Goal: Task Accomplishment & Management: Manage account settings

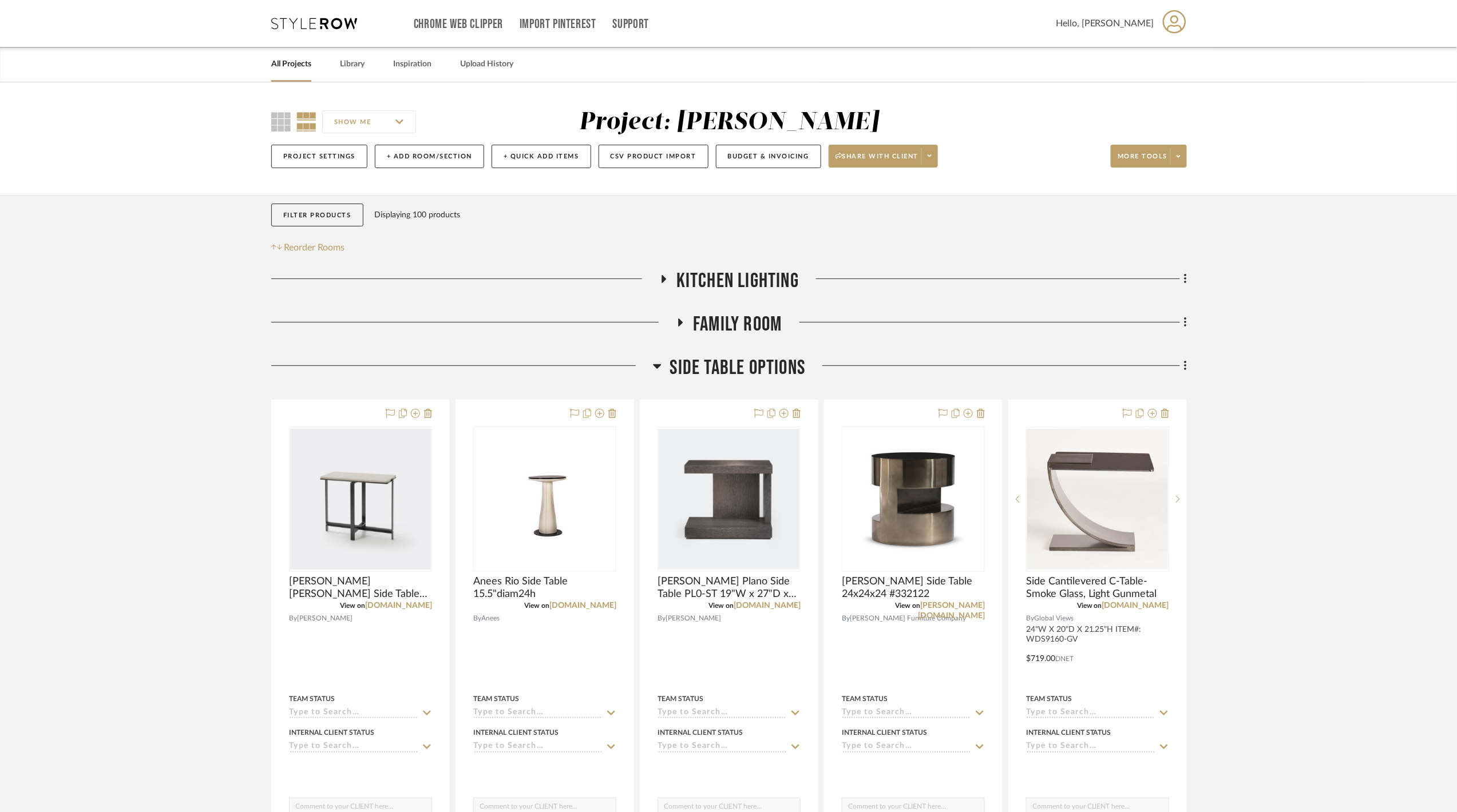
click at [758, 371] on span "Side Table Options" at bounding box center [738, 368] width 136 height 25
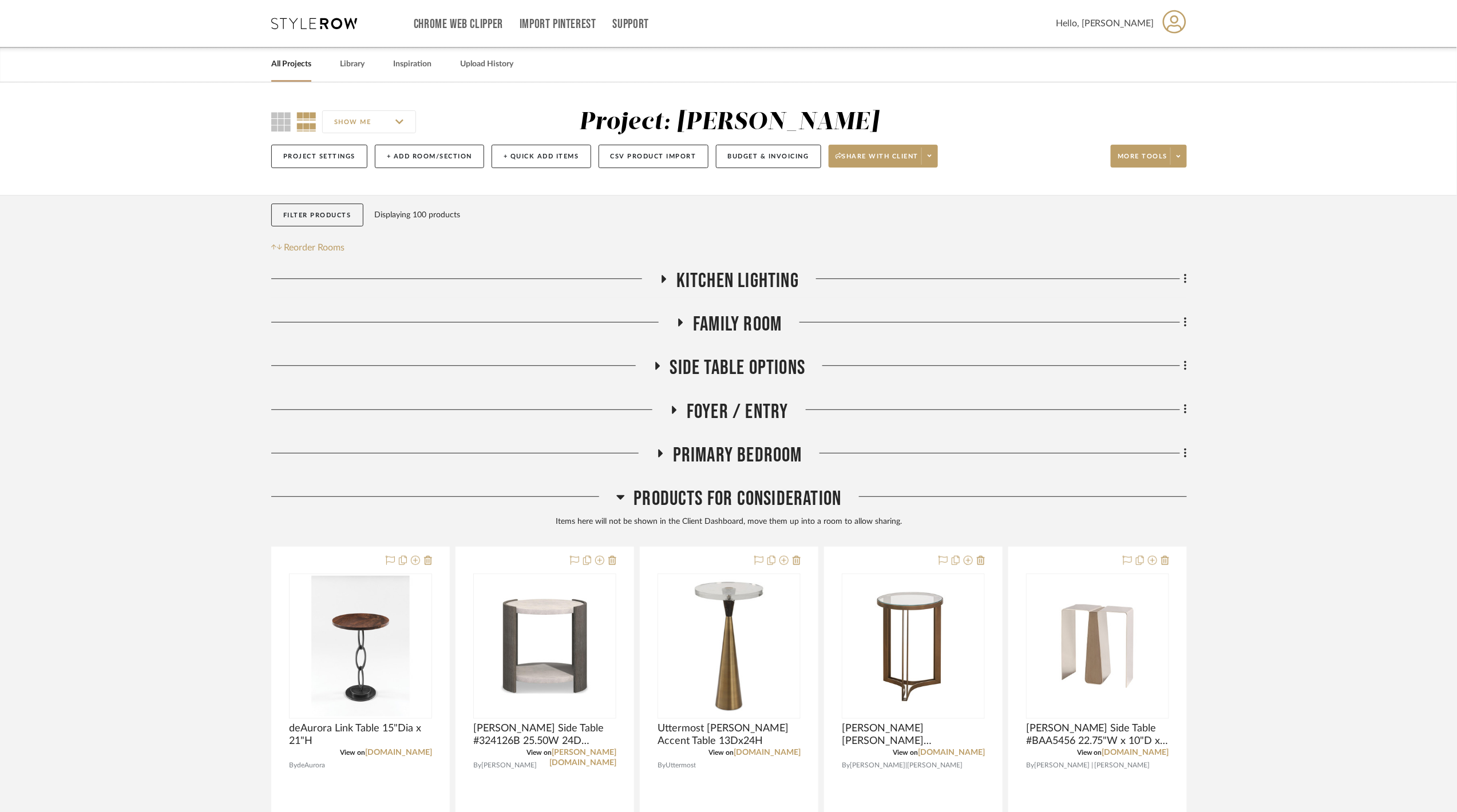
click at [744, 498] on span "Products For Consideration" at bounding box center [737, 499] width 208 height 25
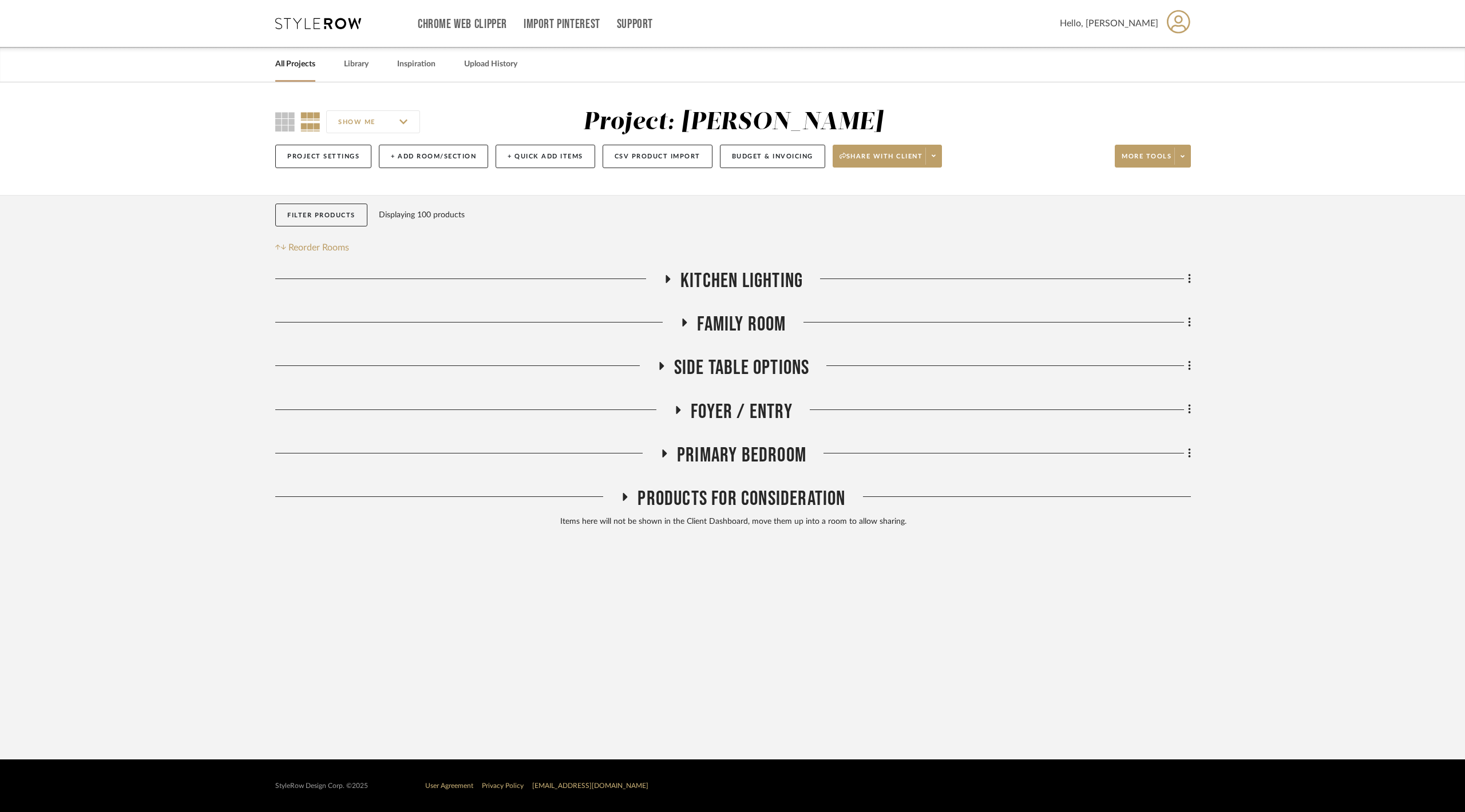
click at [657, 461] on div at bounding box center [467, 458] width 384 height 29
click at [685, 458] on span "Primary Bedroom" at bounding box center [741, 455] width 129 height 25
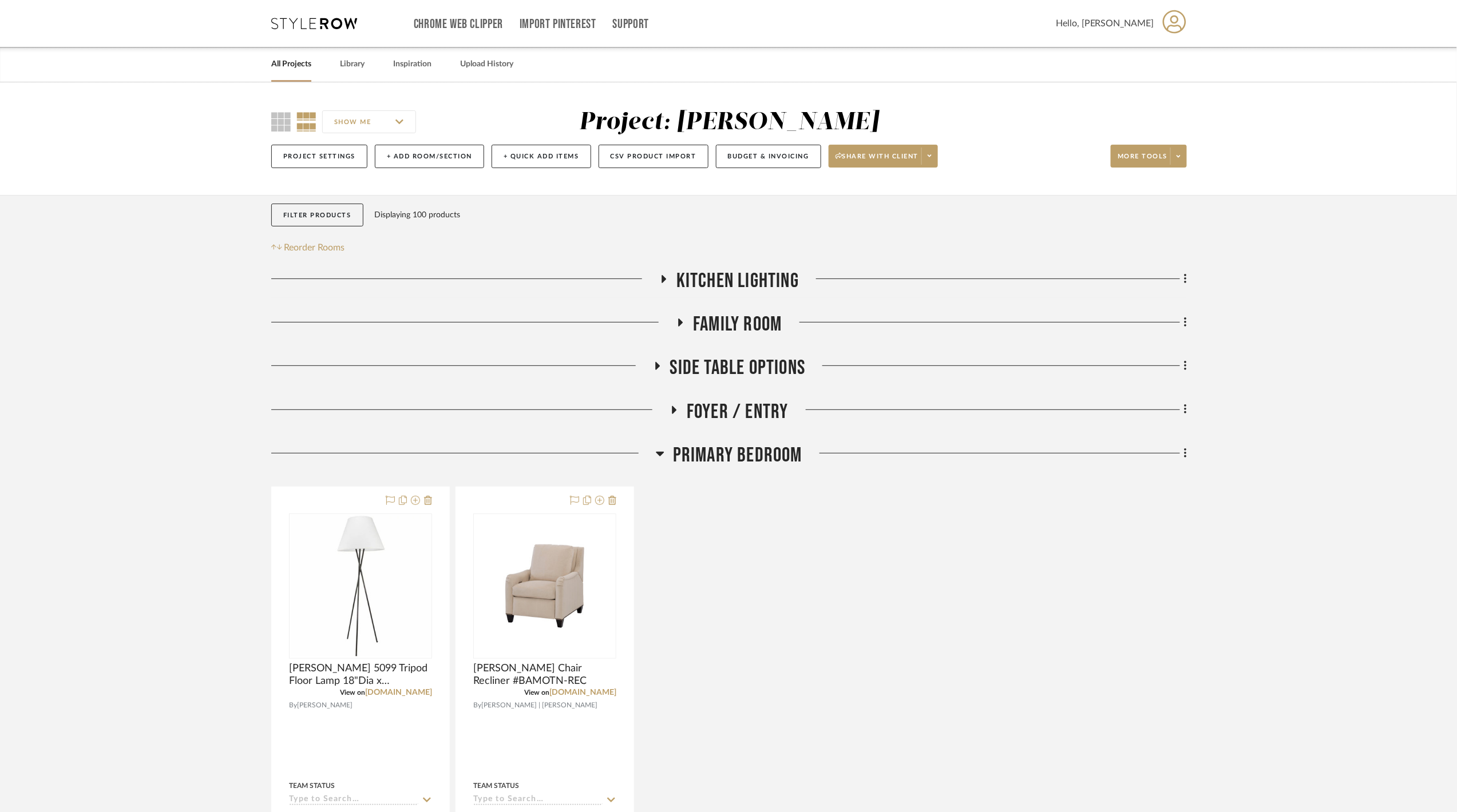
click at [685, 458] on span "Primary Bedroom" at bounding box center [737, 455] width 129 height 25
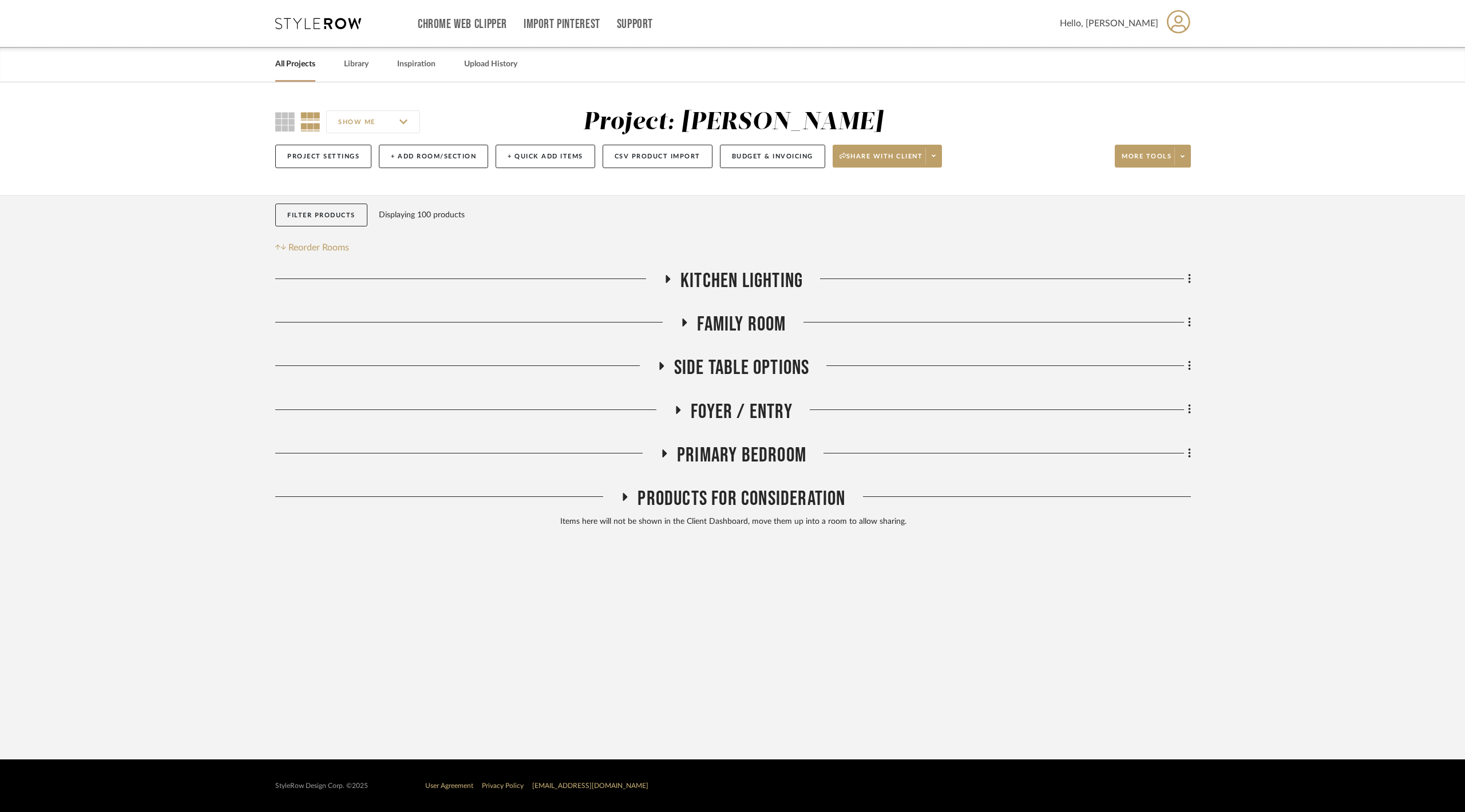
click at [705, 319] on span "Family Room" at bounding box center [741, 324] width 89 height 25
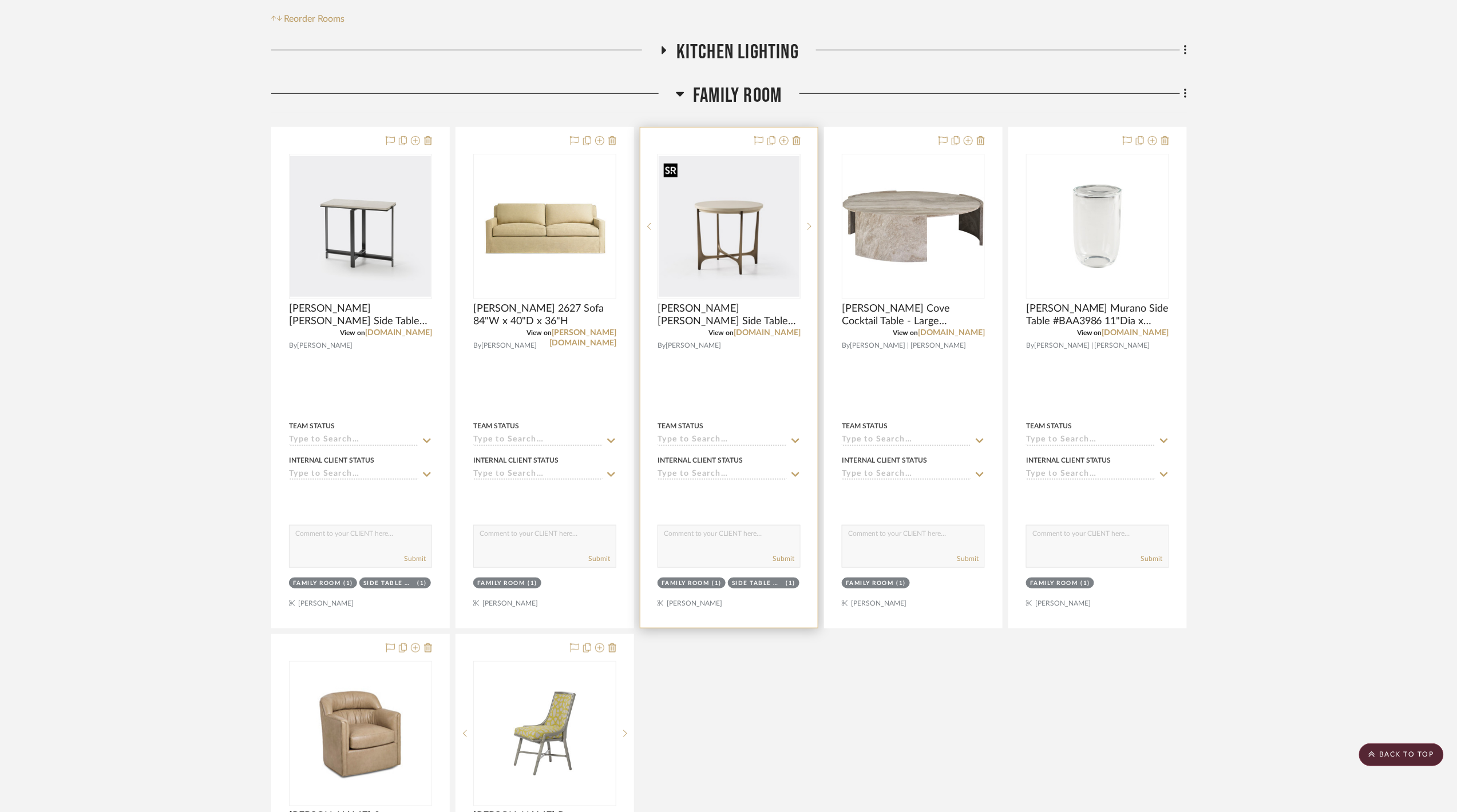
scroll to position [152, 0]
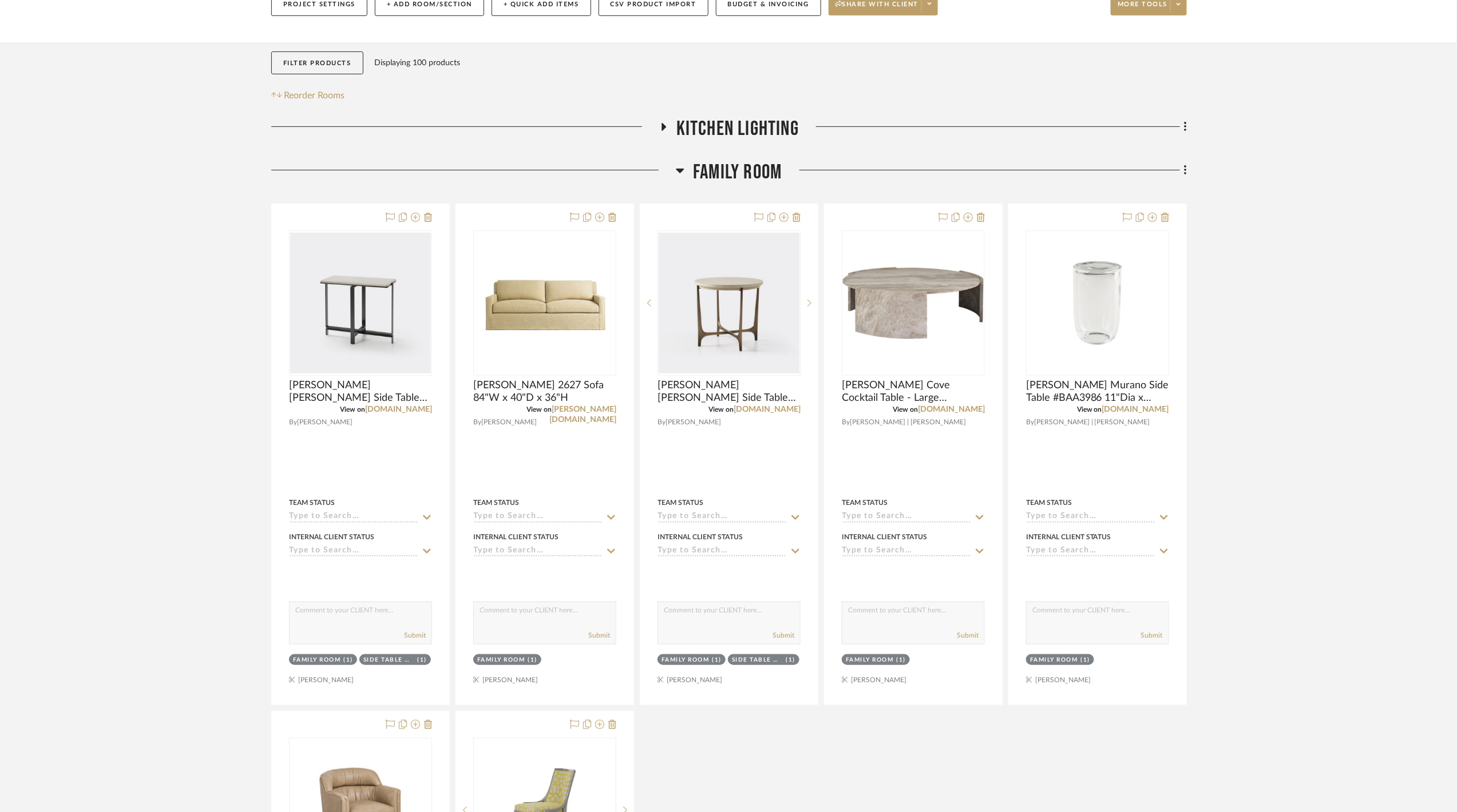
click at [726, 175] on span "Family Room" at bounding box center [737, 172] width 89 height 25
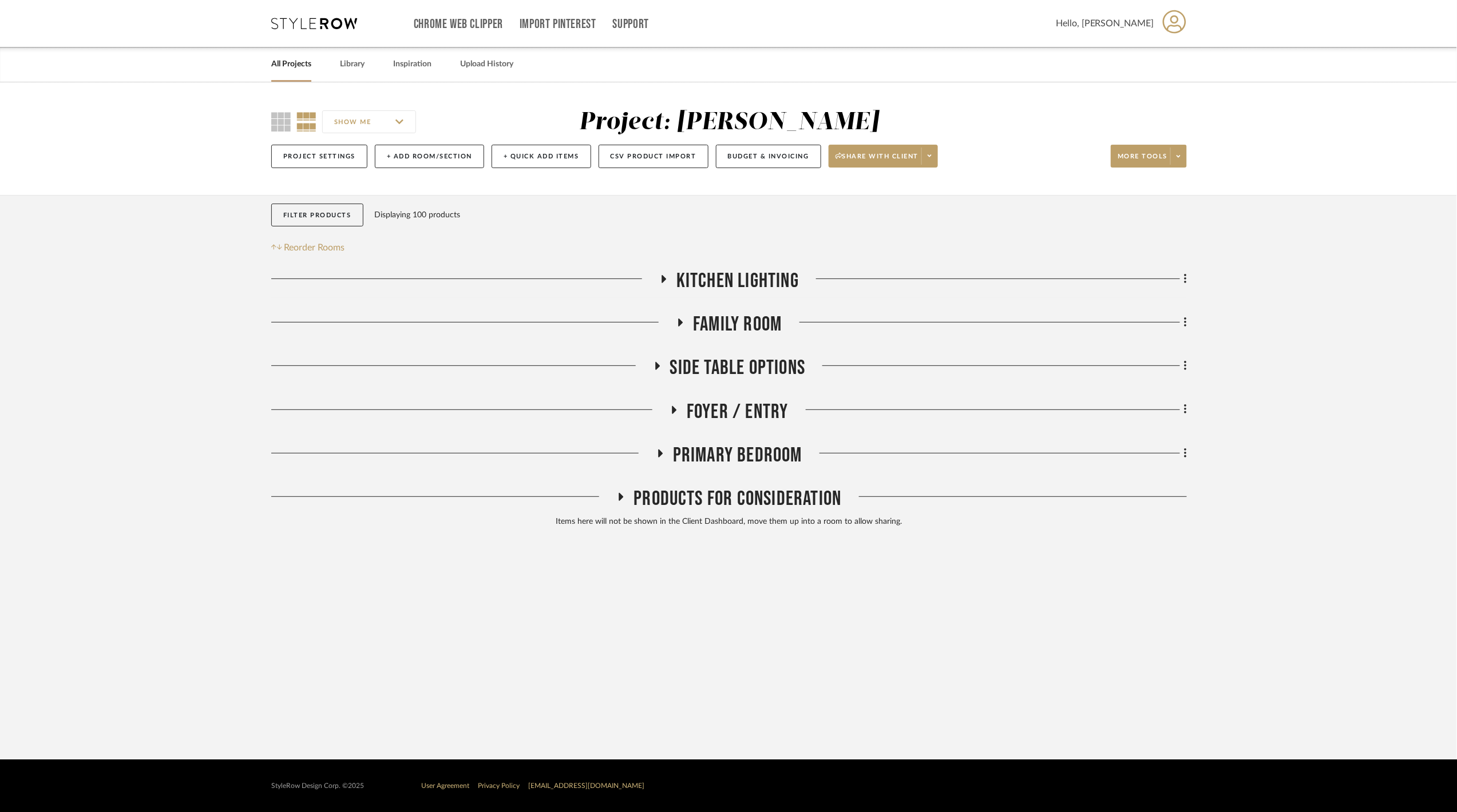
scroll to position [0, 0]
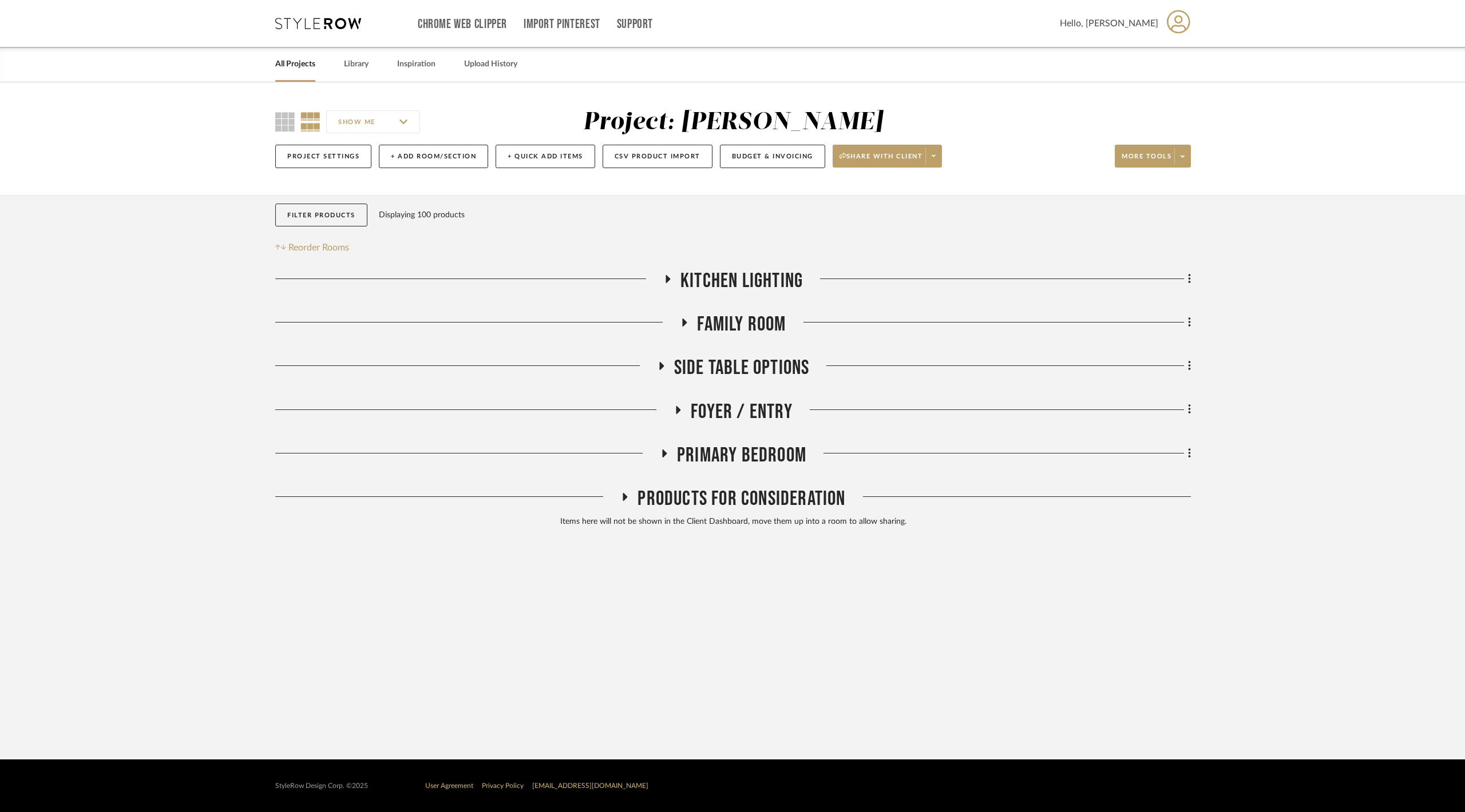
click at [703, 364] on span "Side Table Options" at bounding box center [742, 368] width 136 height 25
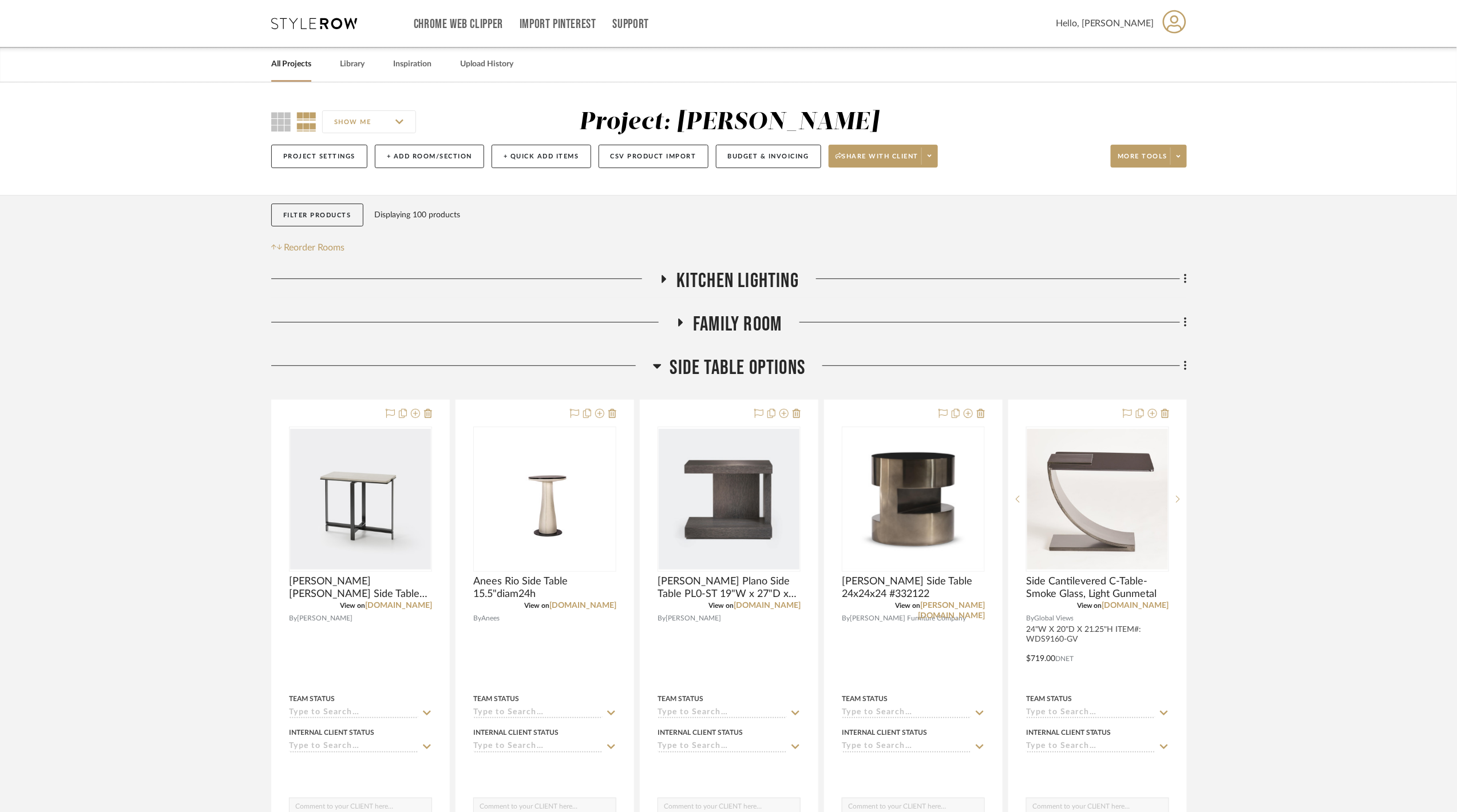
click at [725, 380] on span "Side Table Options" at bounding box center [738, 368] width 136 height 25
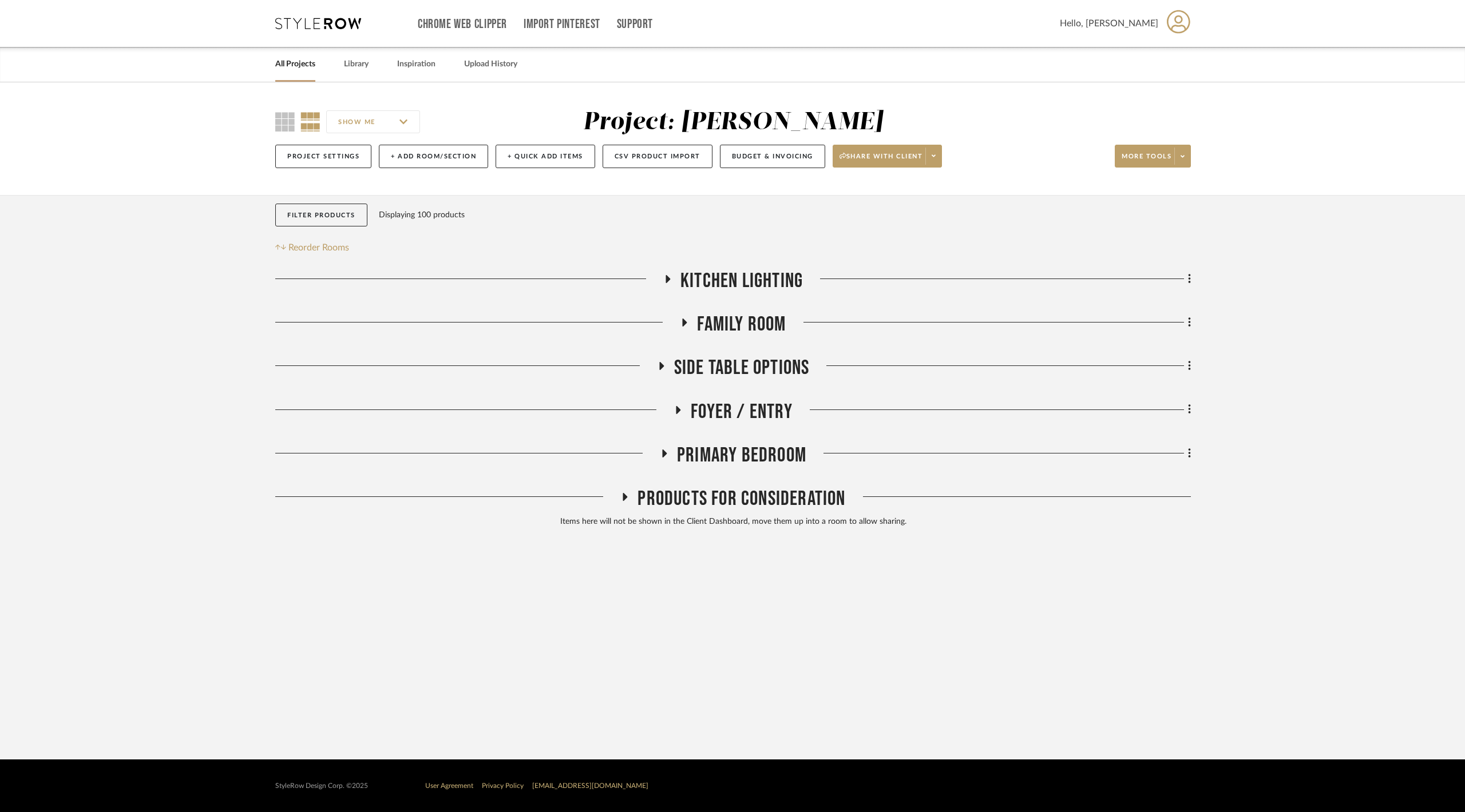
click at [729, 325] on span "Family Room" at bounding box center [741, 324] width 89 height 25
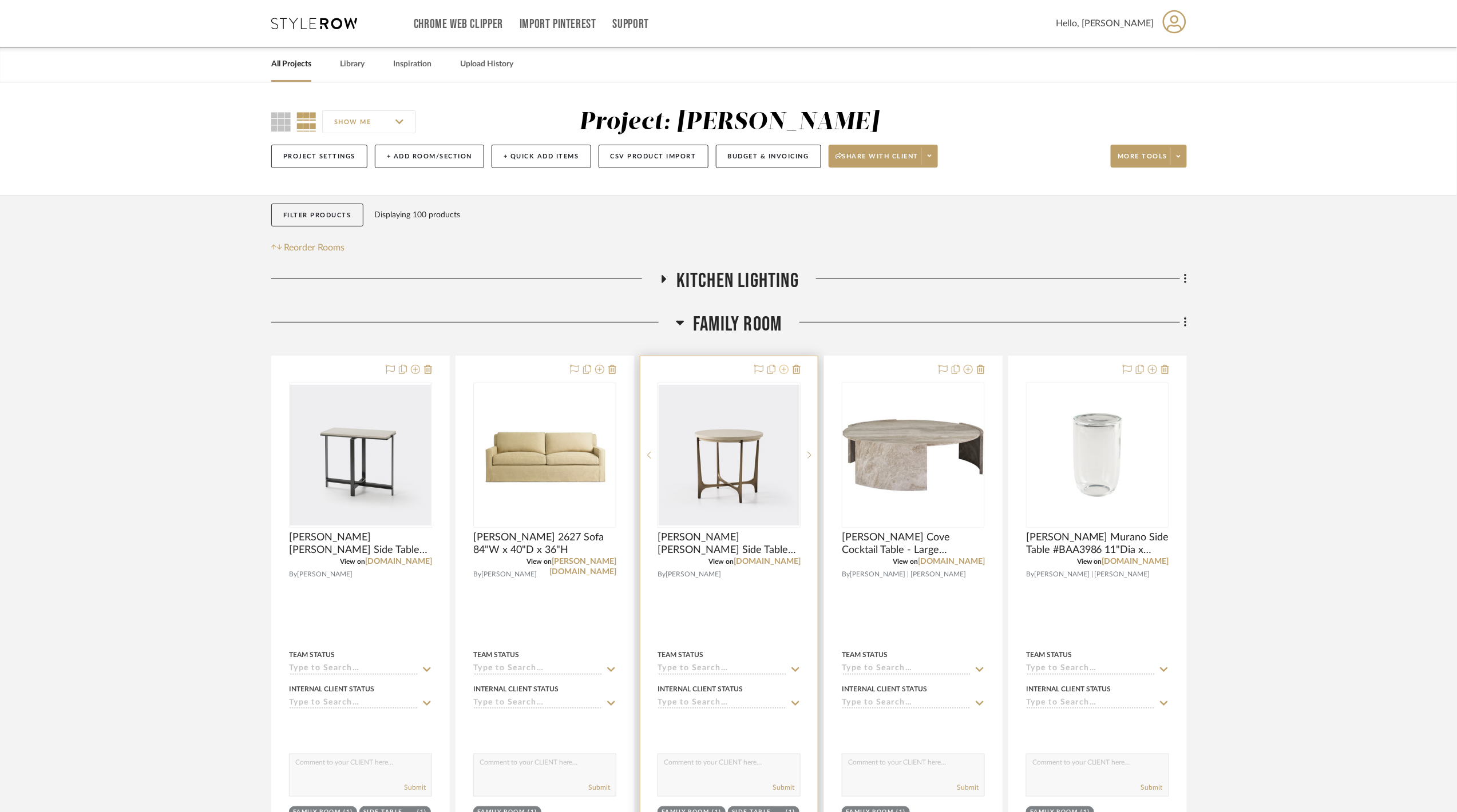
click at [780, 371] on icon at bounding box center [784, 370] width 9 height 9
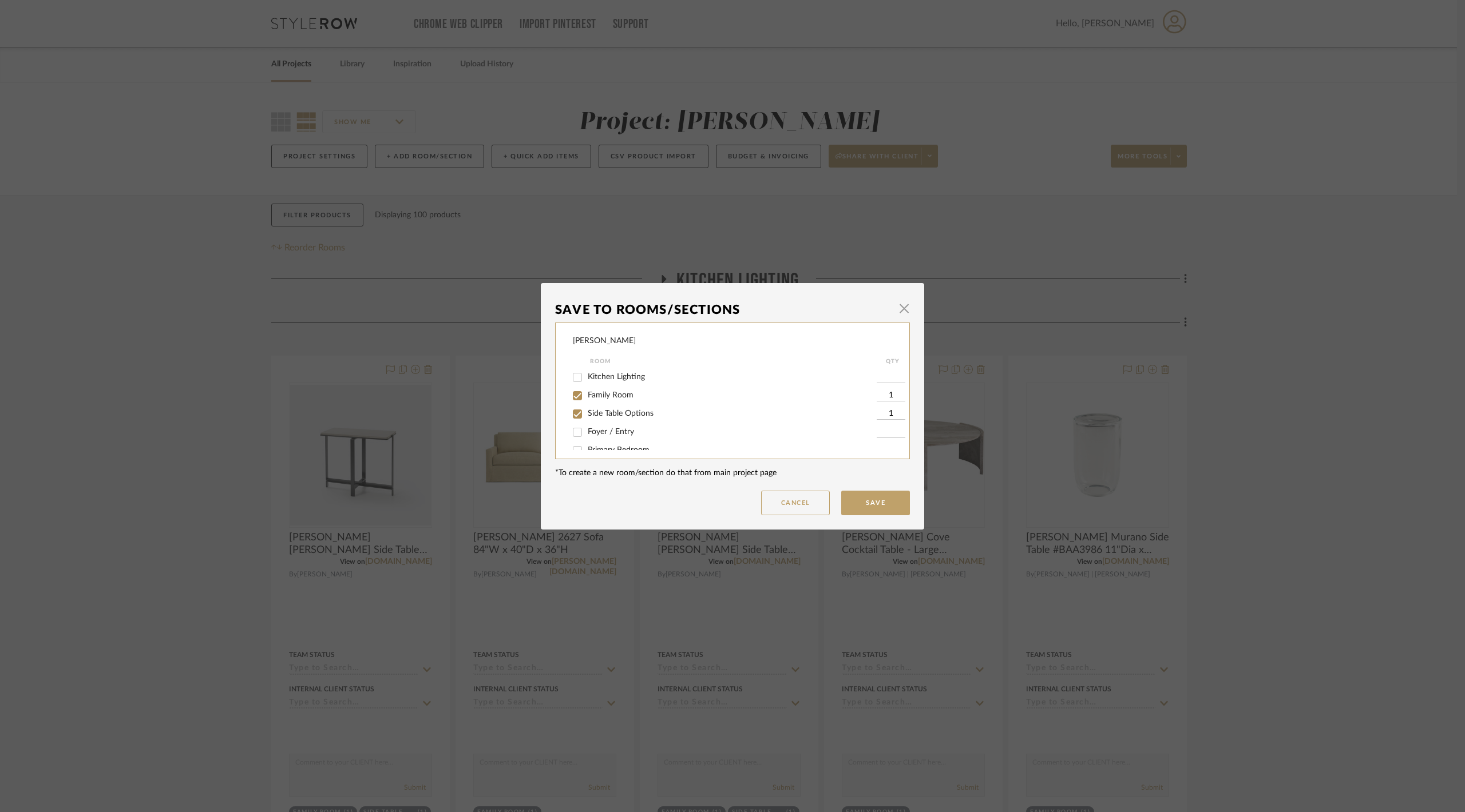
click at [1276, 364] on div "Save To Rooms/Sections × [PERSON_NAME] Room QTY Kitchen Lighting Family Room 1 …" at bounding box center [732, 406] width 1465 height 812
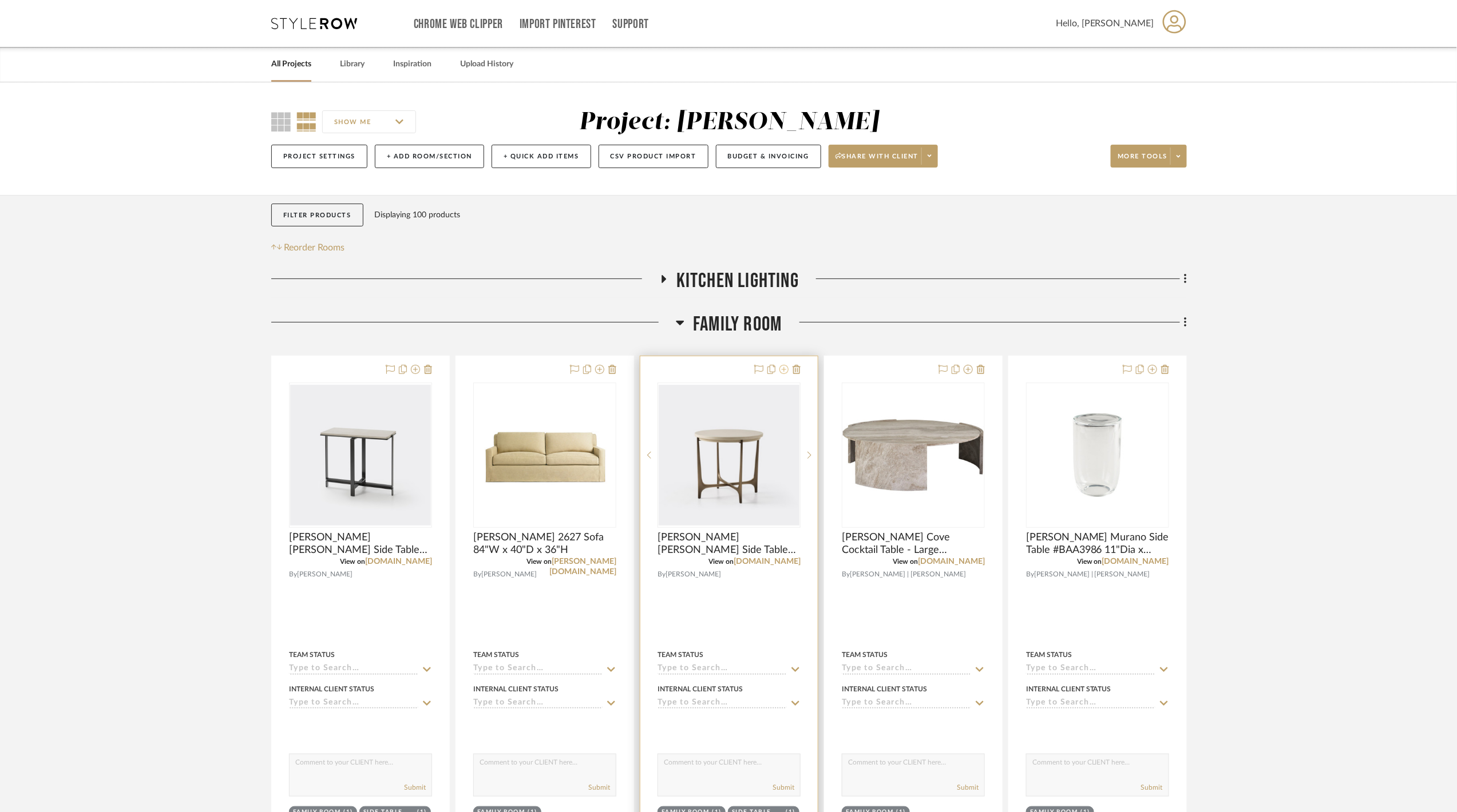
click at [784, 369] on icon at bounding box center [784, 370] width 9 height 9
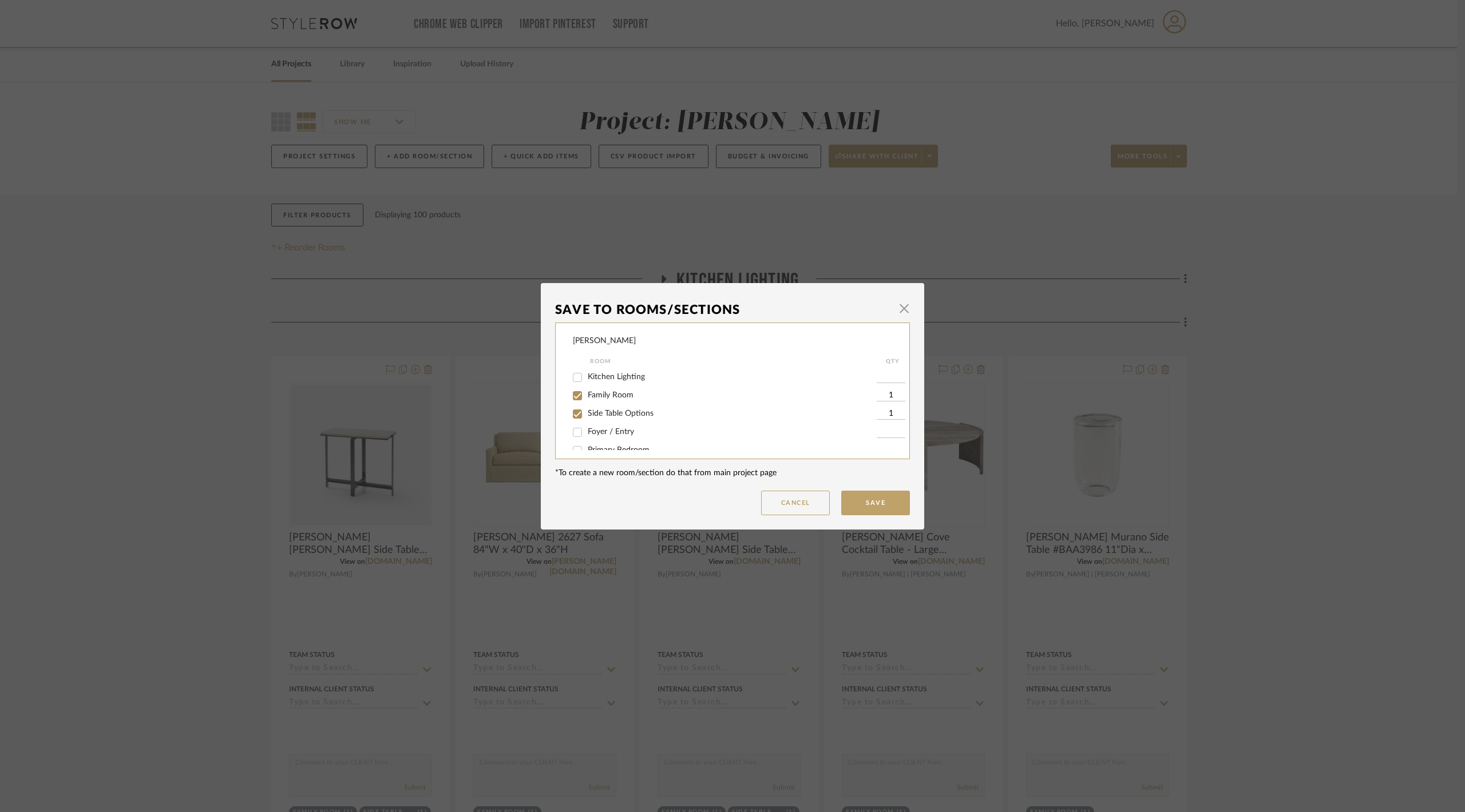
click at [604, 394] on span "Family Room" at bounding box center [610, 395] width 45 height 8
click at [586, 394] on input "Family Room" at bounding box center [577, 396] width 18 height 18
checkbox input "false"
click at [884, 508] on button "Save" at bounding box center [875, 503] width 69 height 25
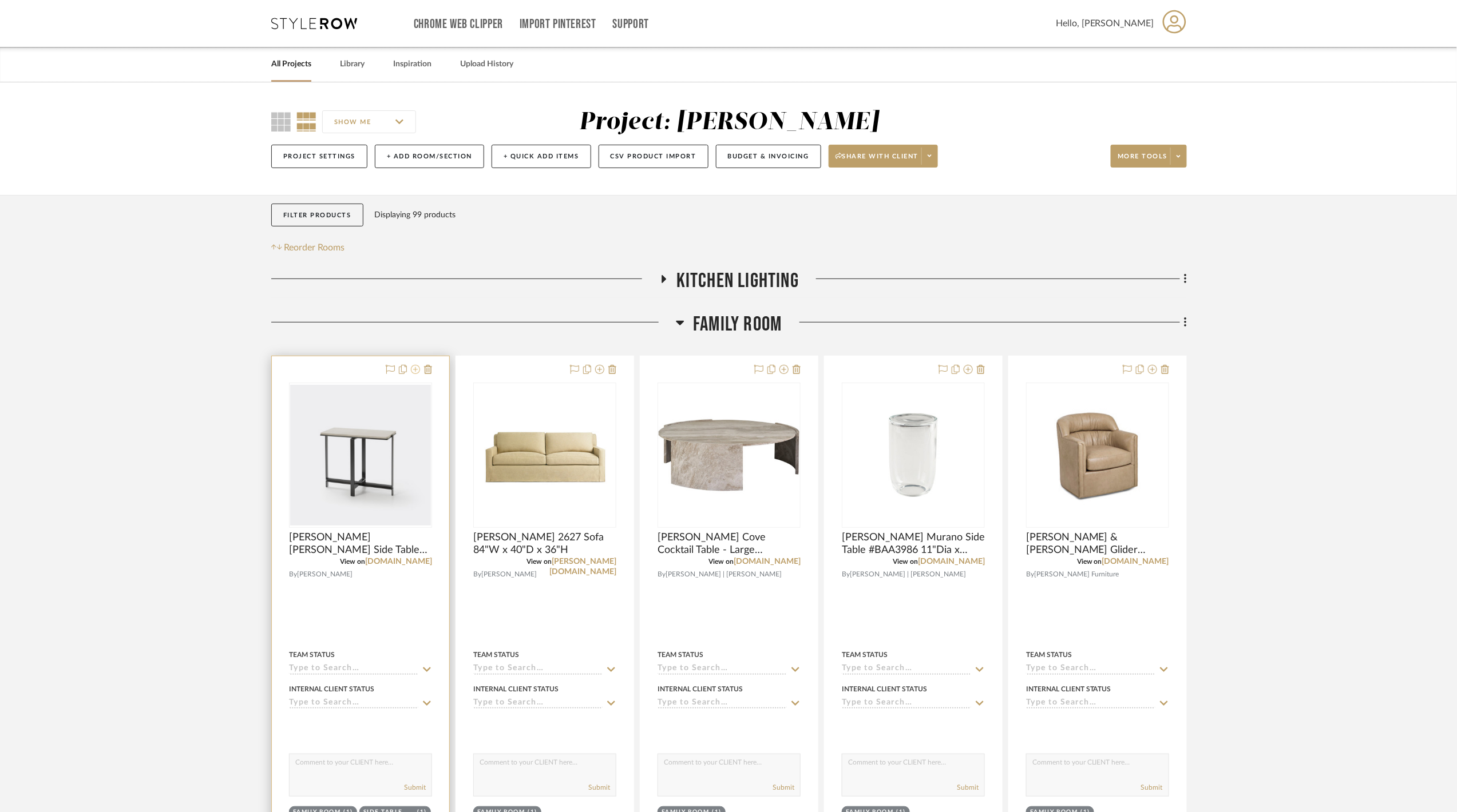
click at [418, 373] on icon at bounding box center [415, 370] width 9 height 9
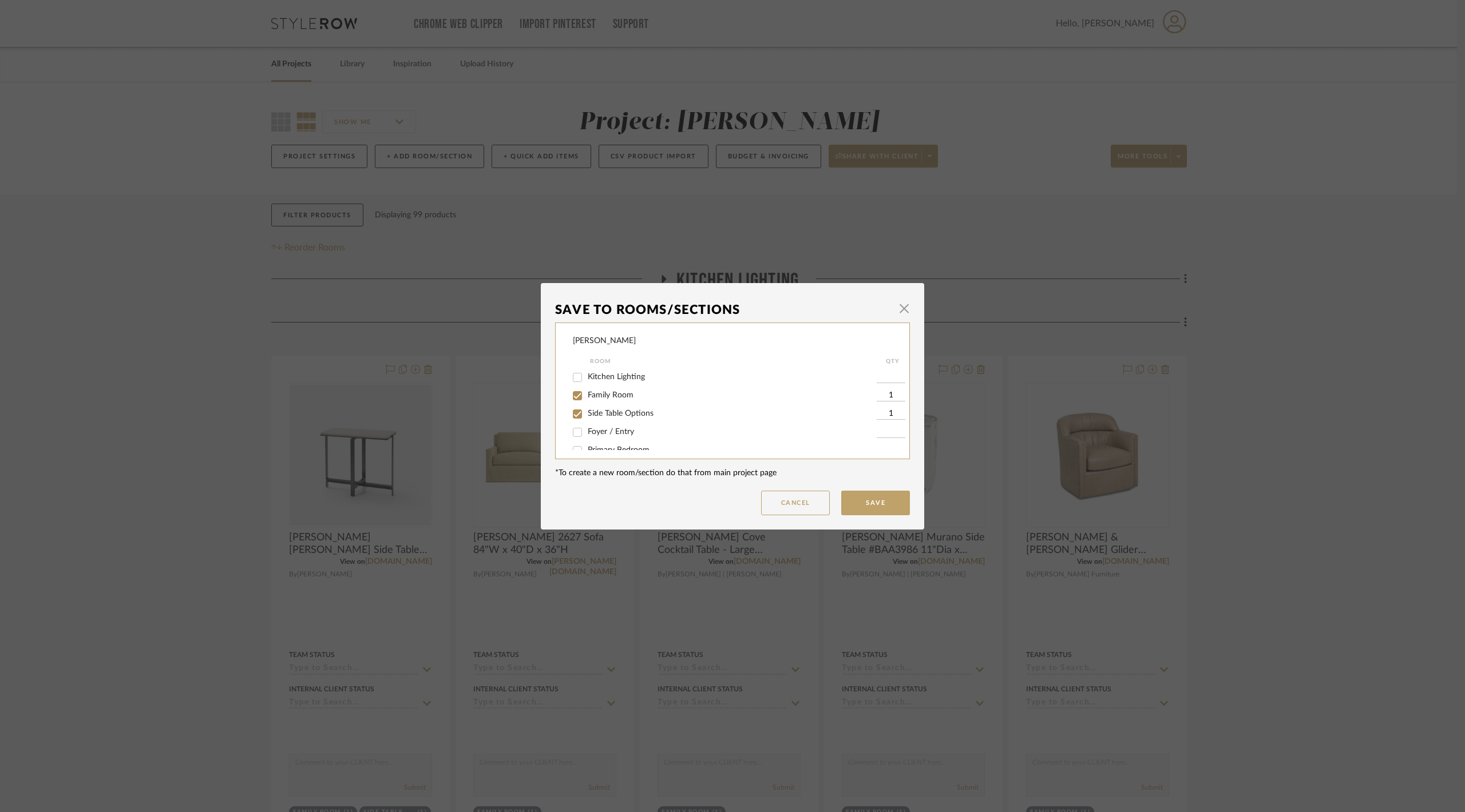
click at [596, 397] on span "Family Room" at bounding box center [610, 395] width 45 height 8
click at [586, 397] on input "Family Room" at bounding box center [577, 396] width 18 height 18
checkbox input "false"
click at [861, 494] on button "Save" at bounding box center [875, 503] width 69 height 25
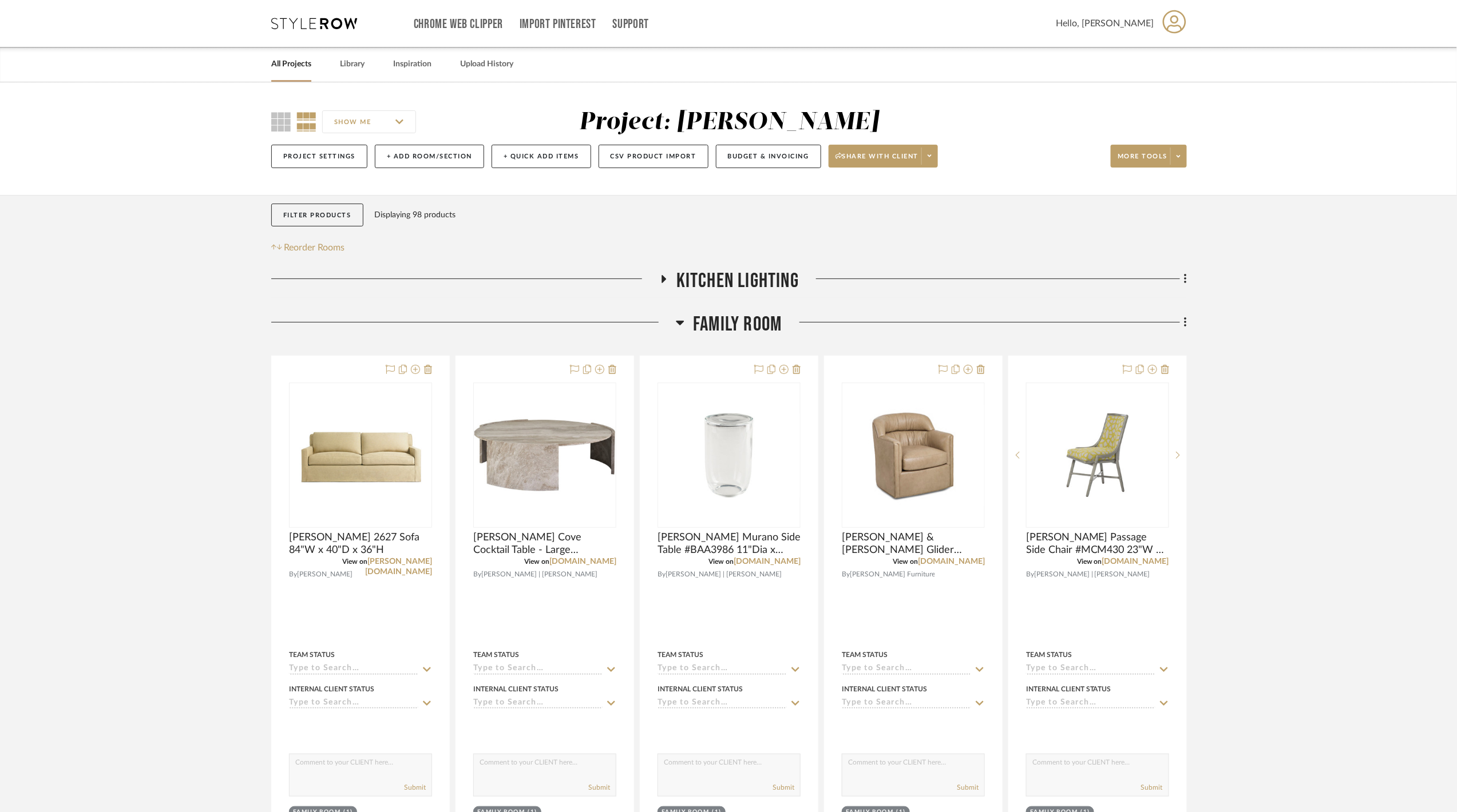
click at [738, 318] on span "Family Room" at bounding box center [737, 324] width 89 height 25
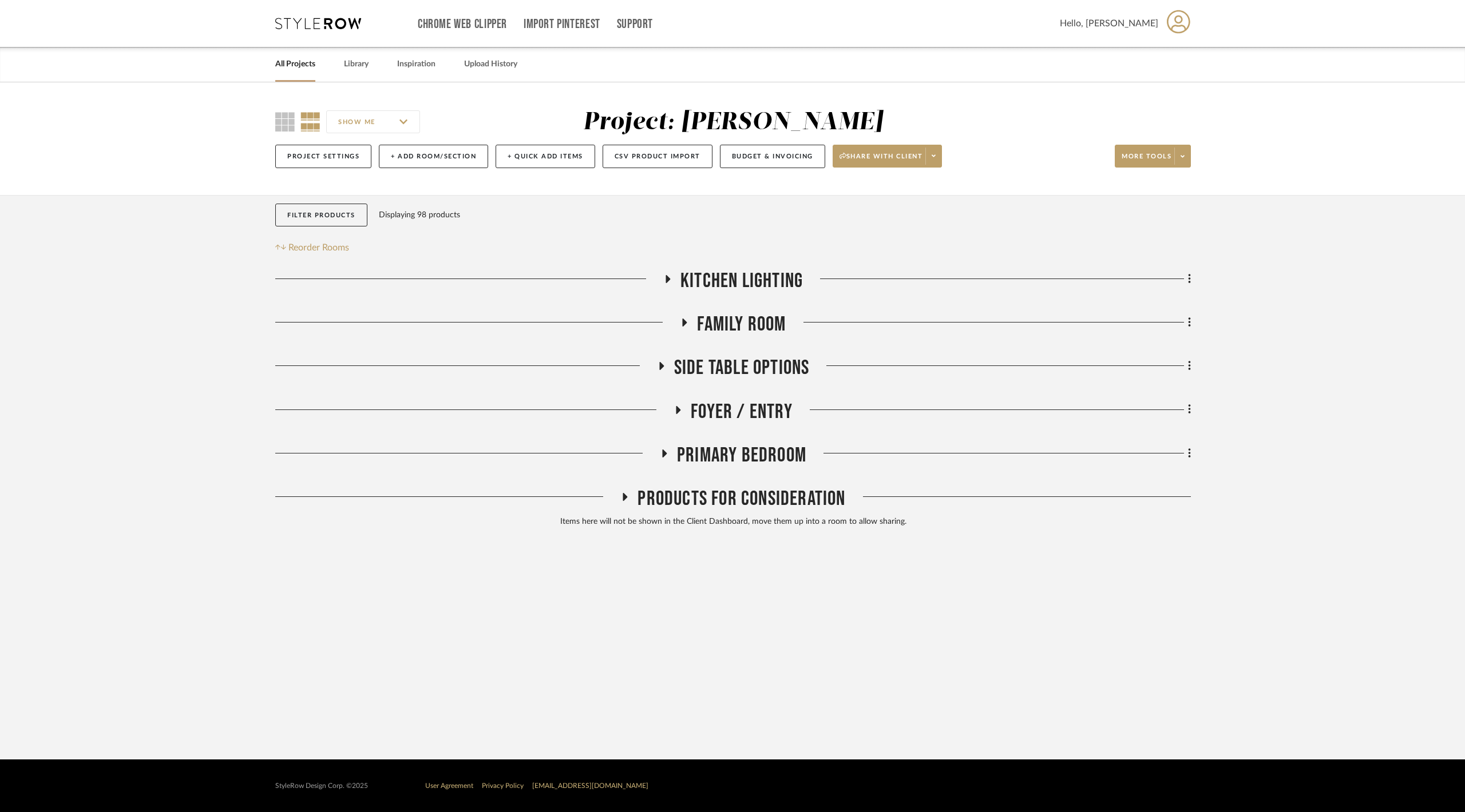
click at [738, 318] on span "Family Room" at bounding box center [741, 324] width 89 height 25
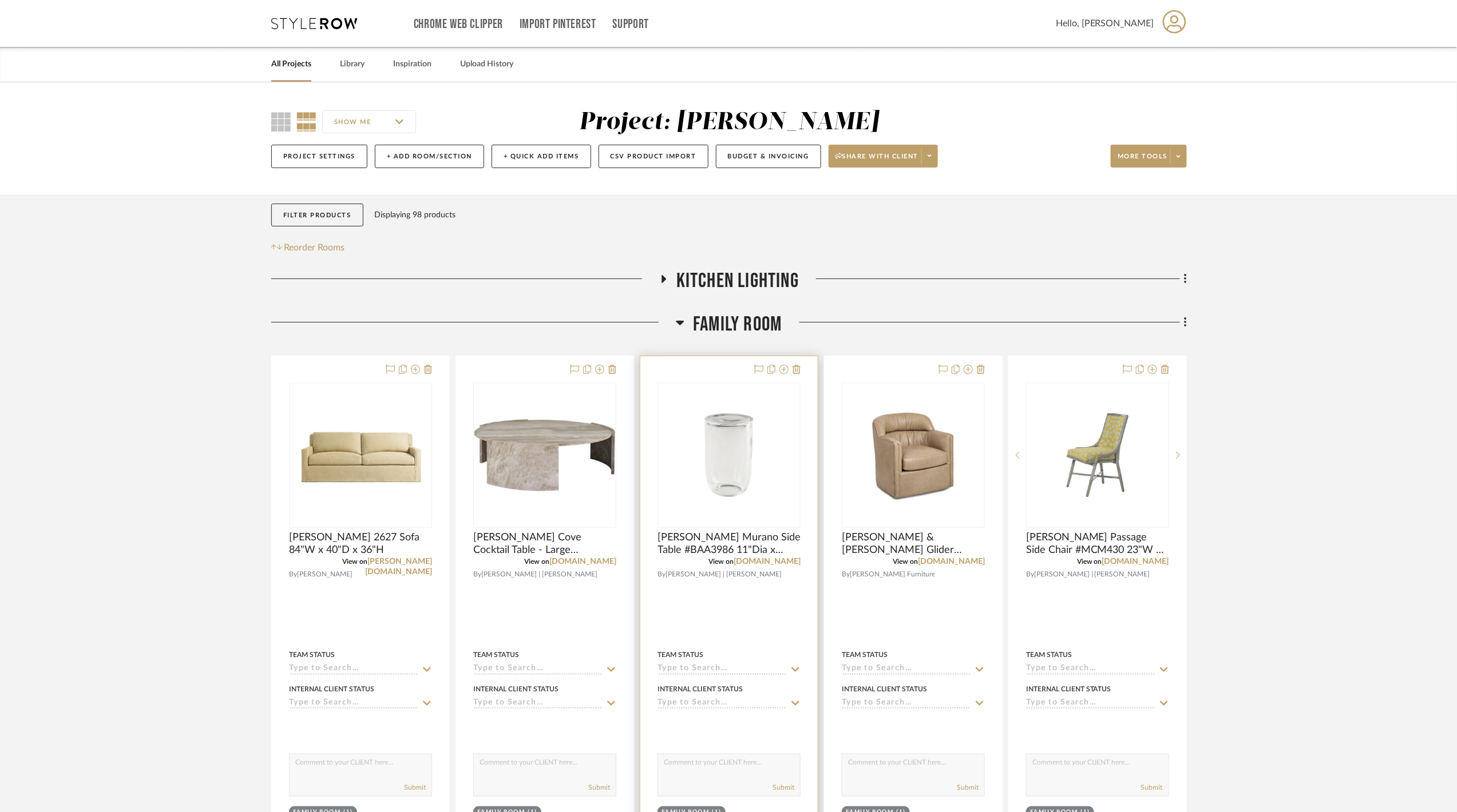
scroll to position [328, 0]
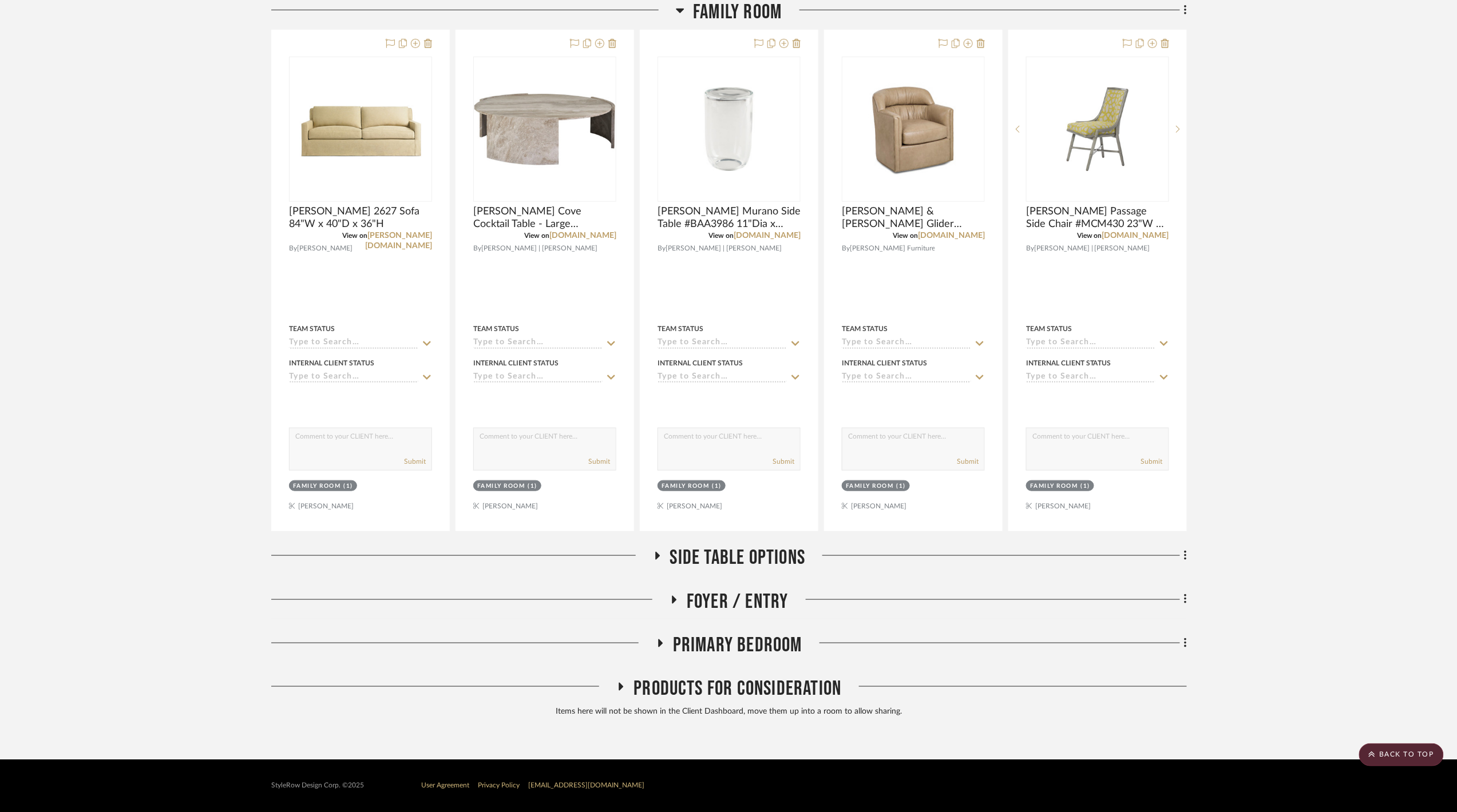
click at [738, 543] on div "Kitchen Lighting Family Room [PERSON_NAME] 2627 Sofa 84"W x 40"D x 36"H View on…" at bounding box center [729, 332] width 915 height 779
drag, startPoint x: 737, startPoint y: 545, endPoint x: 736, endPoint y: 553, distance: 8.1
click at [737, 547] on div "Kitchen Lighting Family Room [PERSON_NAME] 2627 Sofa 84"W x 40"D x 36"H View on…" at bounding box center [729, 332] width 915 height 779
click at [736, 555] on span "Side Table Options" at bounding box center [738, 557] width 136 height 25
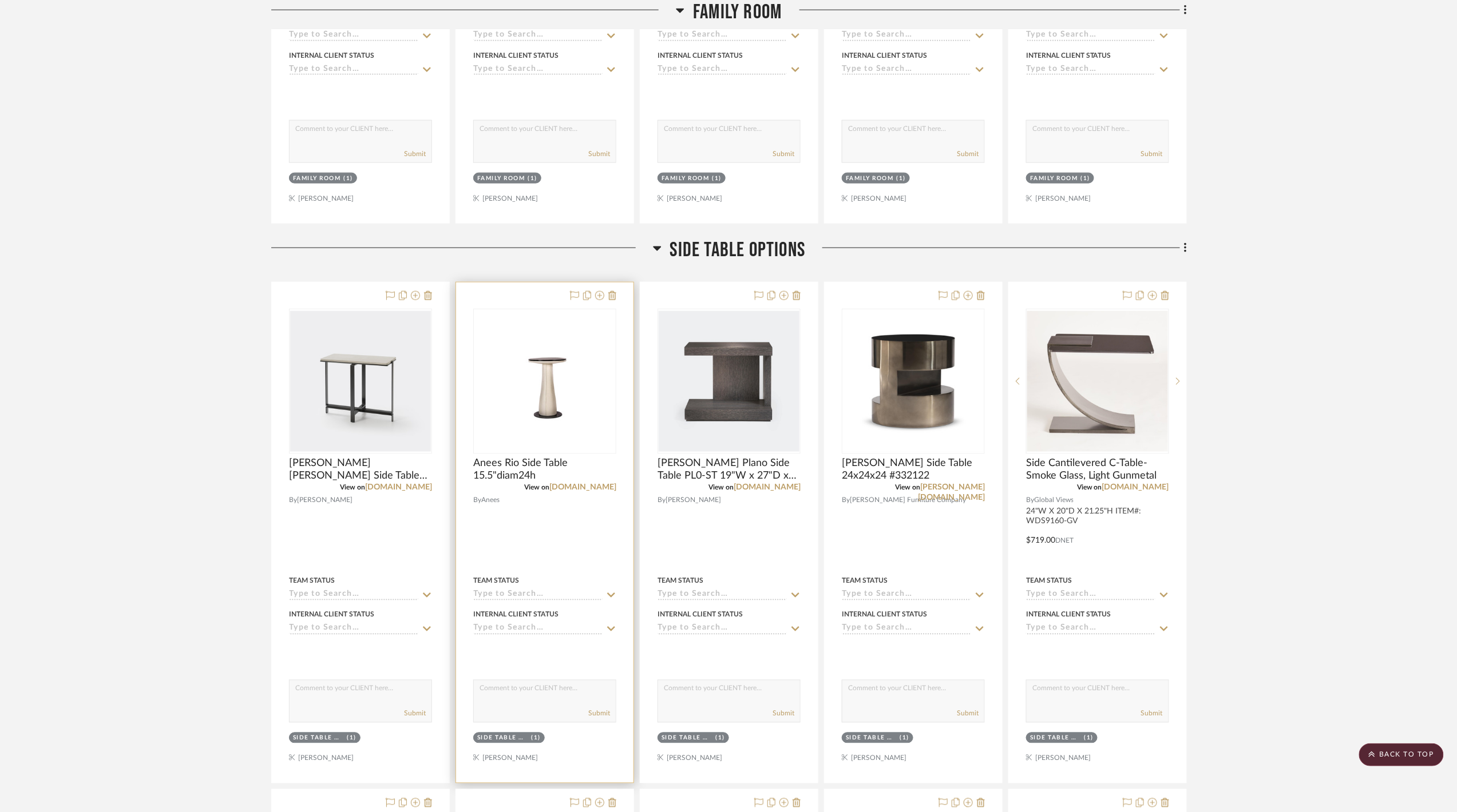
scroll to position [0, 0]
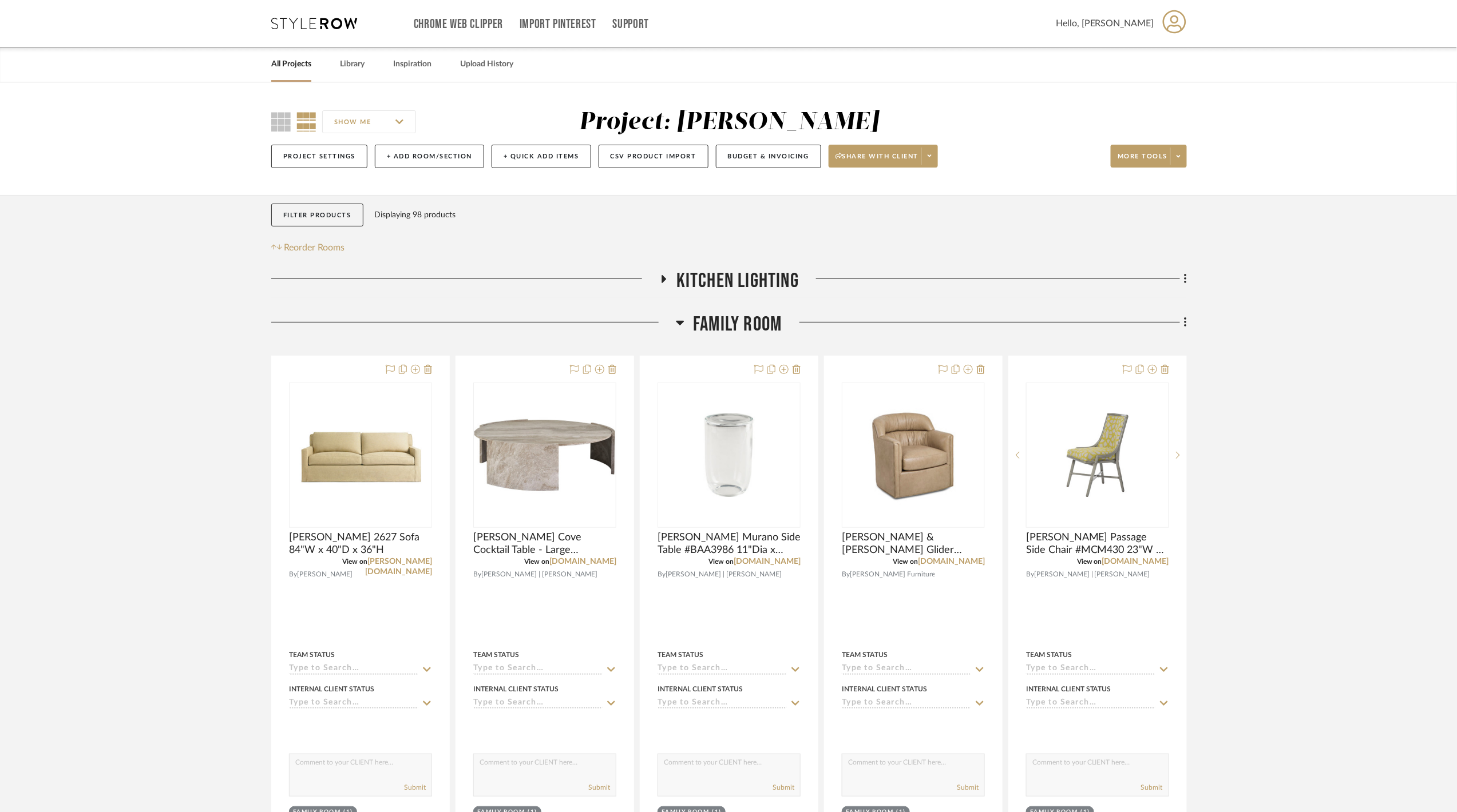
click at [285, 65] on link "All Projects" at bounding box center [292, 64] width 40 height 15
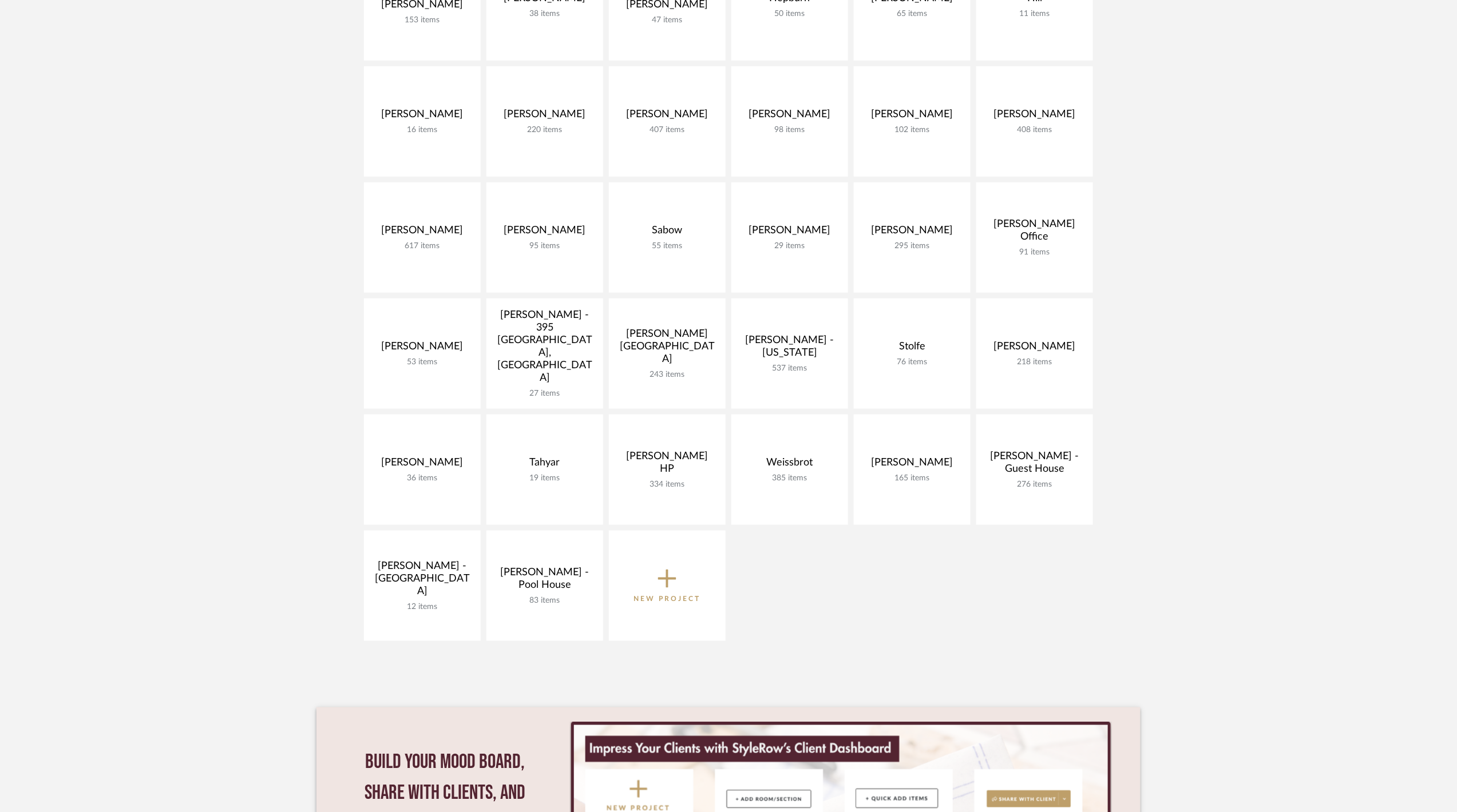
scroll to position [305, 0]
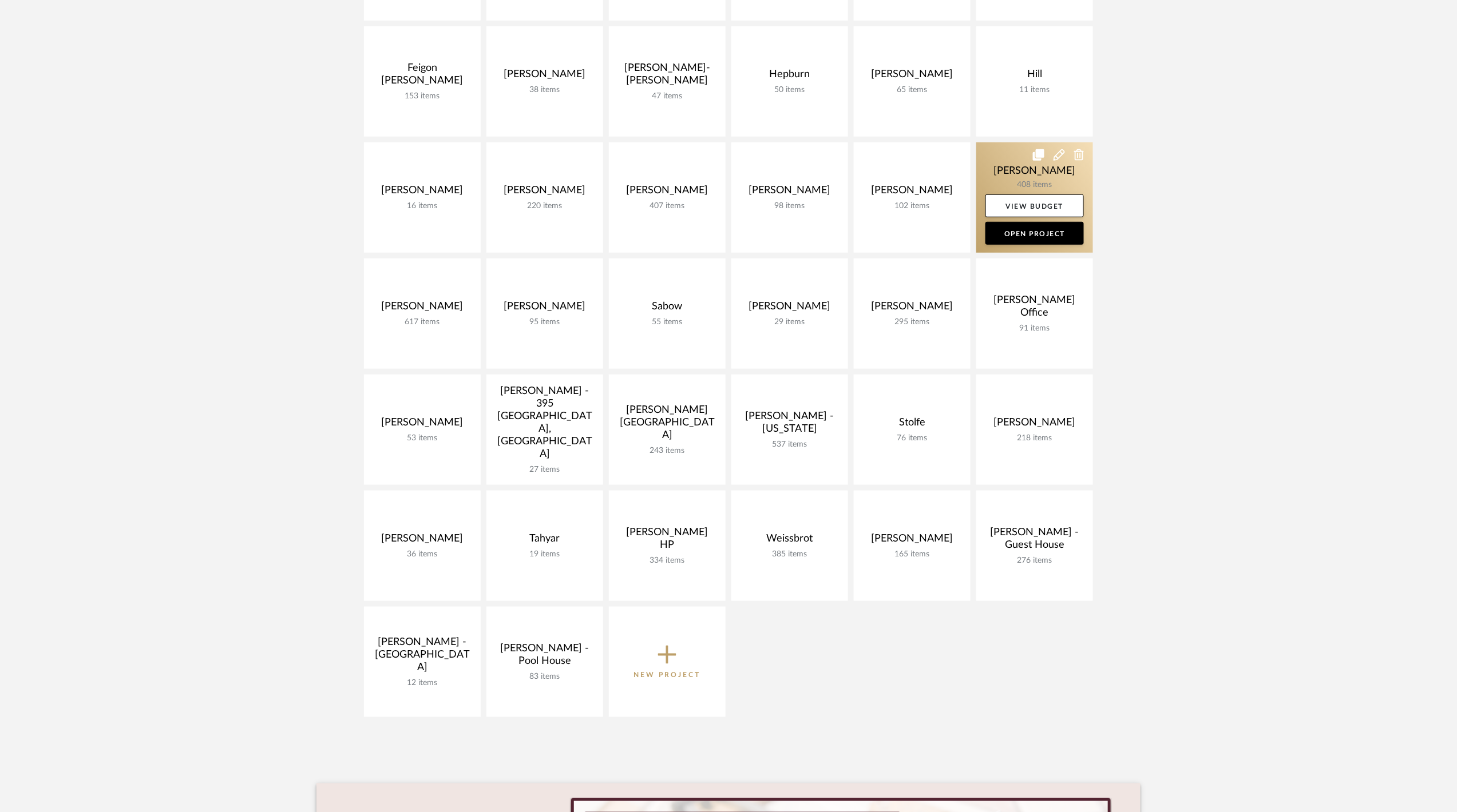
click at [999, 164] on link at bounding box center [1034, 197] width 117 height 110
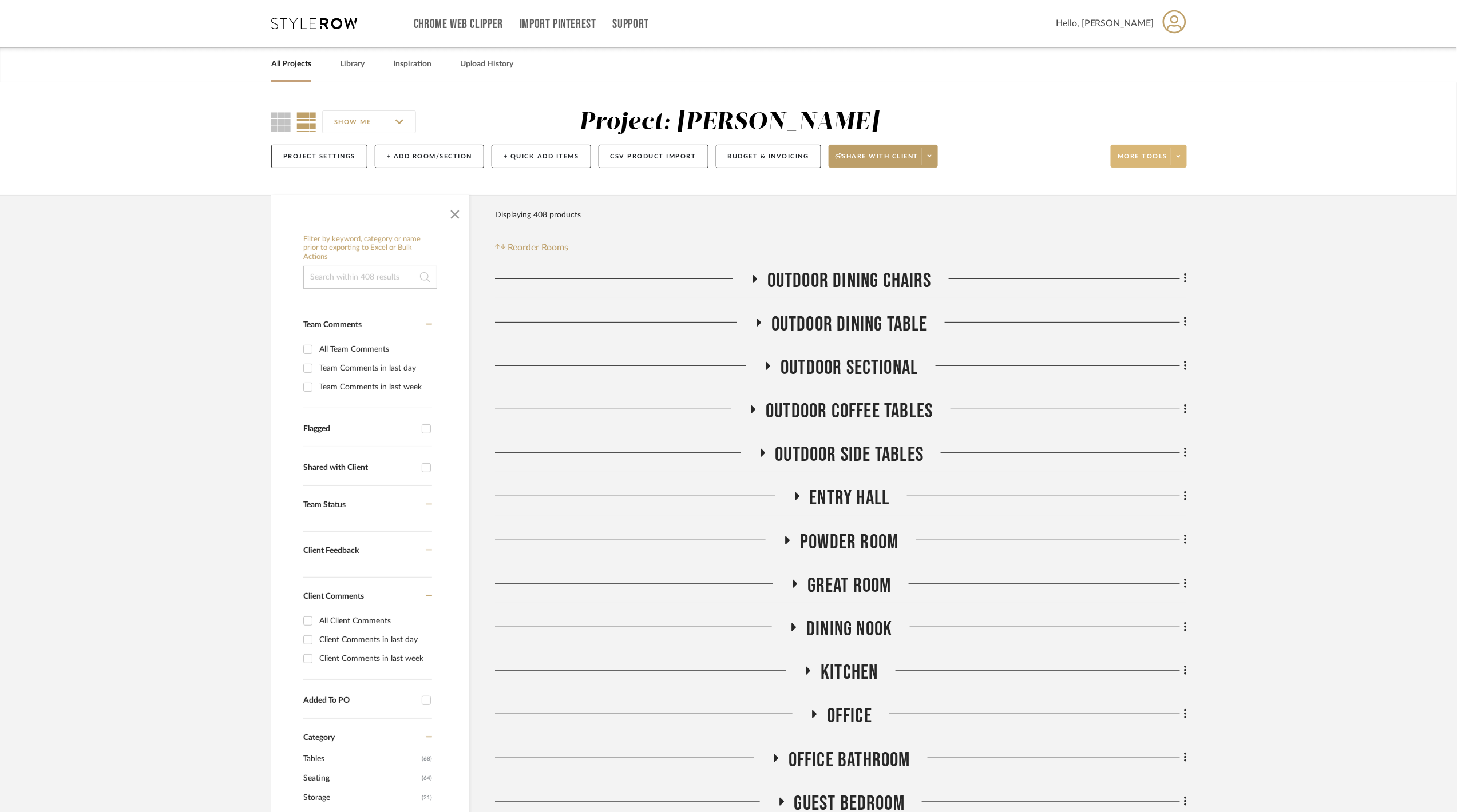
click at [1172, 152] on span at bounding box center [1178, 156] width 16 height 17
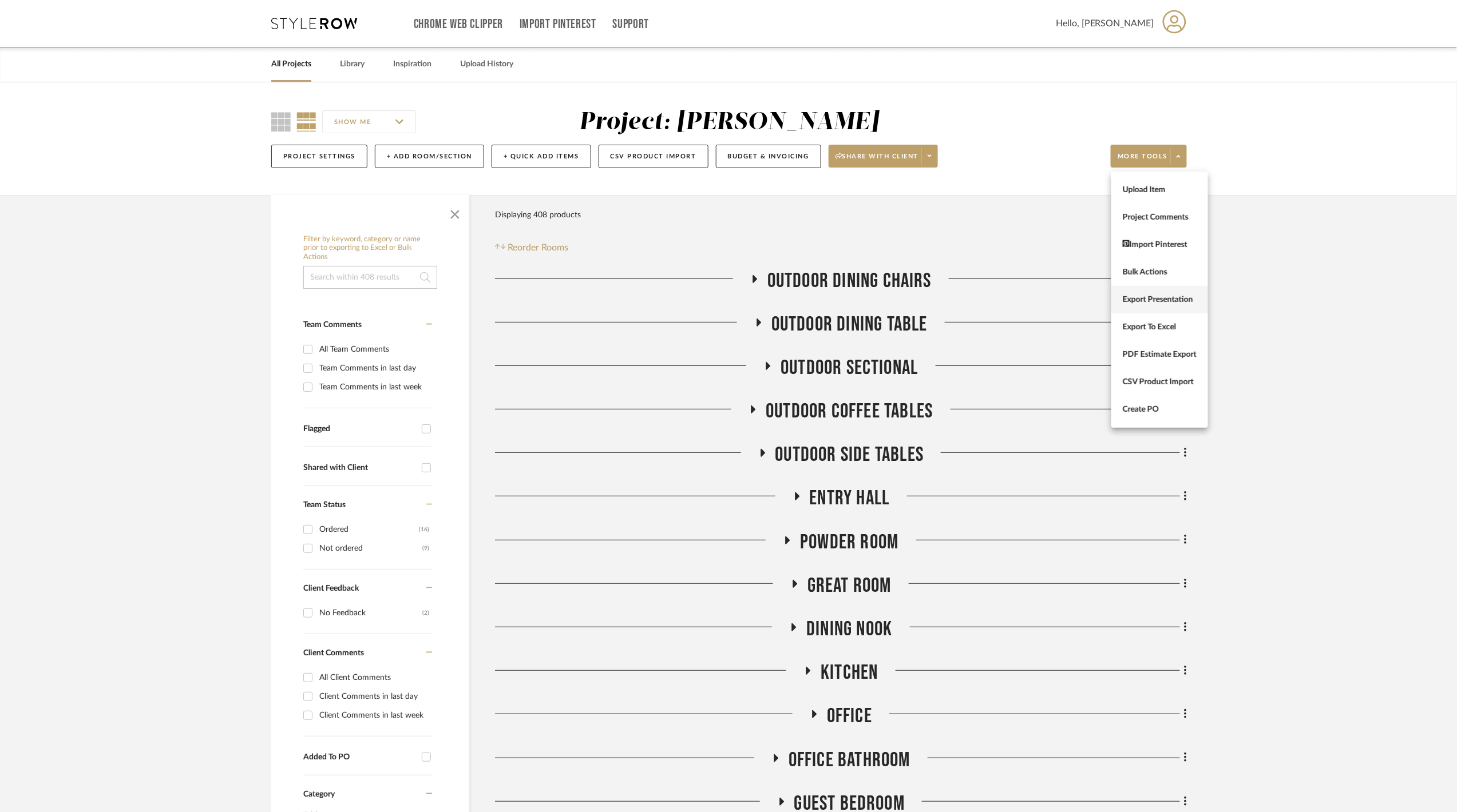
click at [1157, 303] on span "Export Presentation" at bounding box center [1159, 299] width 74 height 10
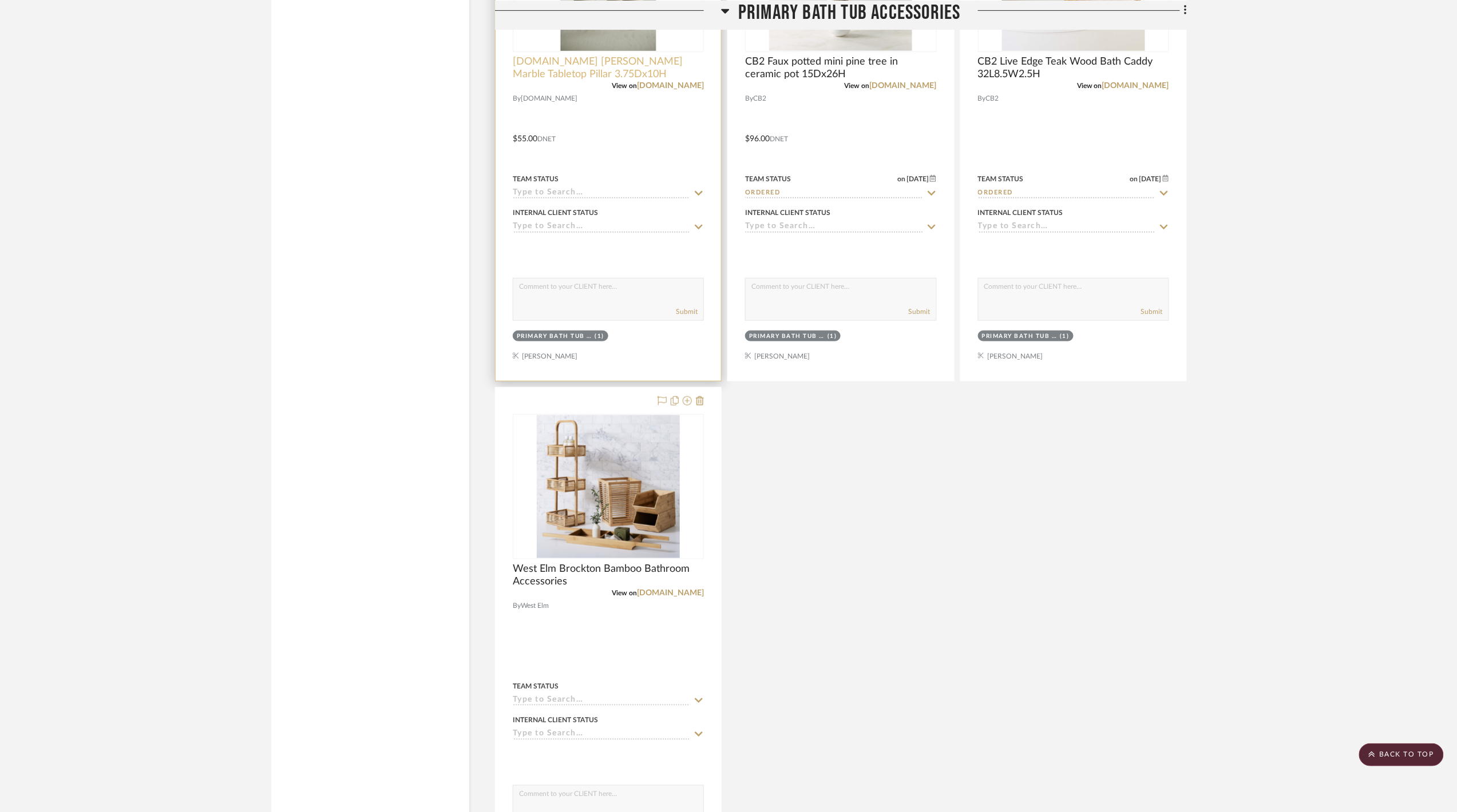
scroll to position [10981, 0]
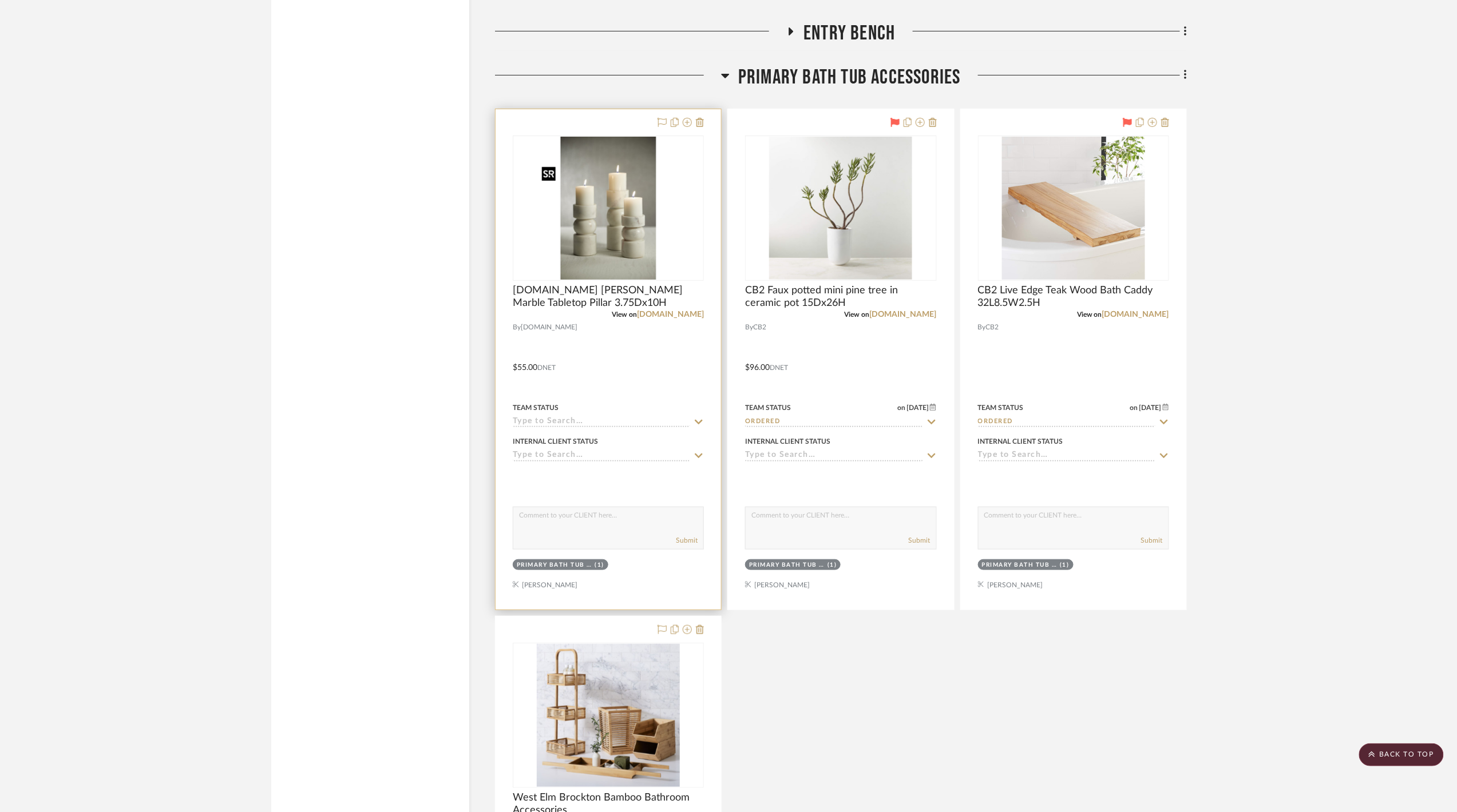
click at [629, 225] on img "0" at bounding box center [608, 209] width 143 height 143
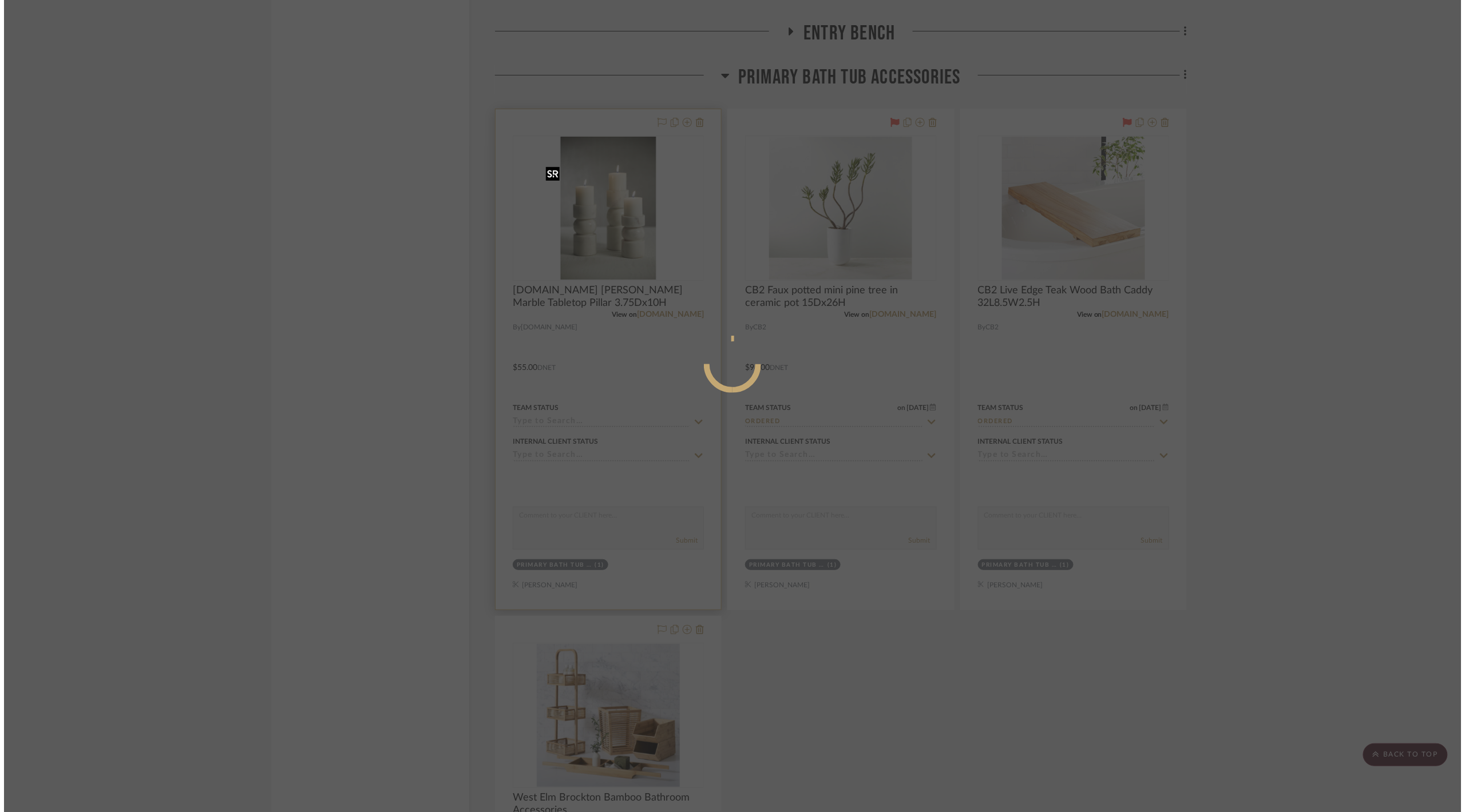
scroll to position [0, 0]
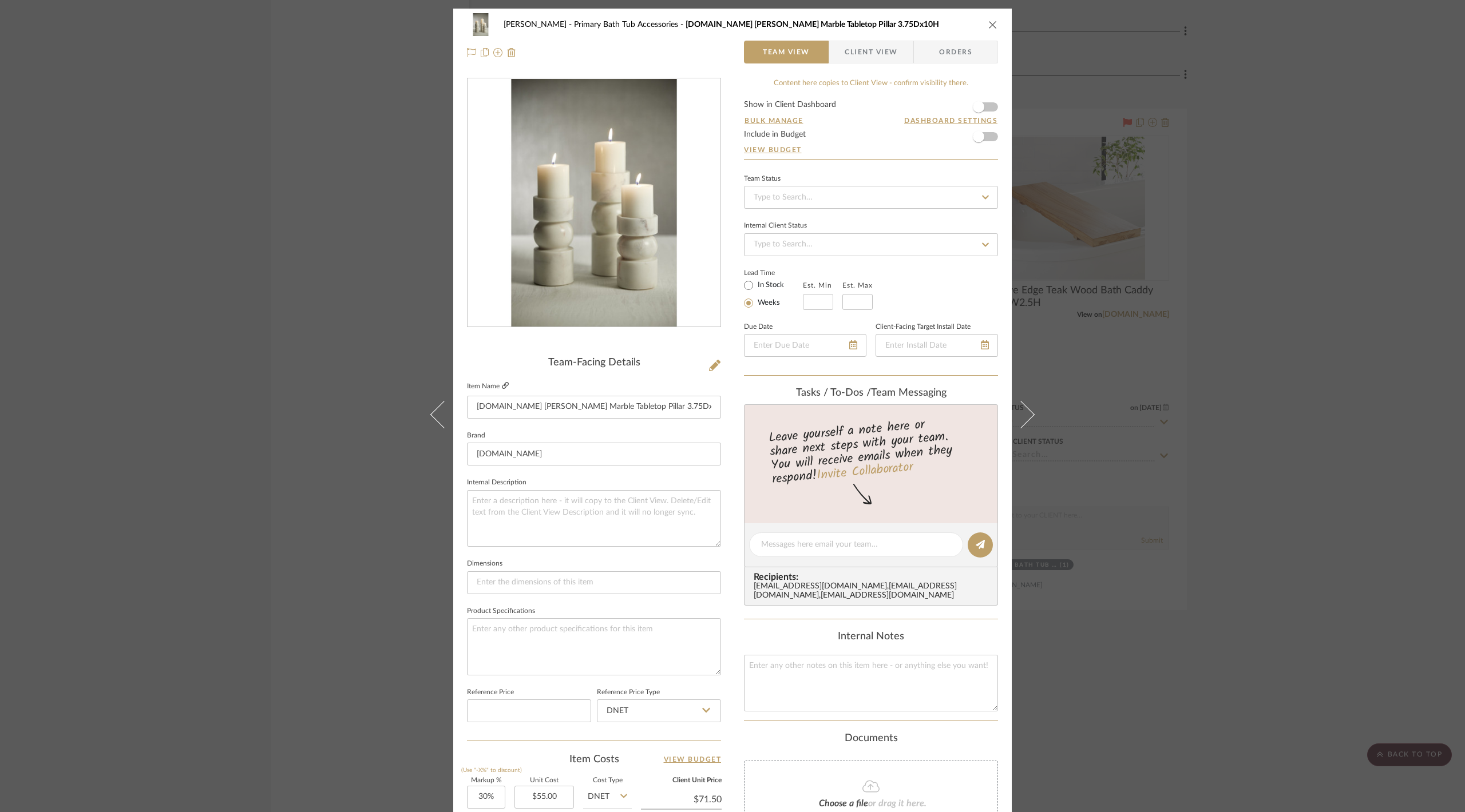
click at [503, 382] on icon at bounding box center [505, 386] width 7 height 7
click at [326, 172] on div "[PERSON_NAME] Primary Bath Tub Accessories [DOMAIN_NAME] [PERSON_NAME] Marble T…" at bounding box center [732, 406] width 1465 height 812
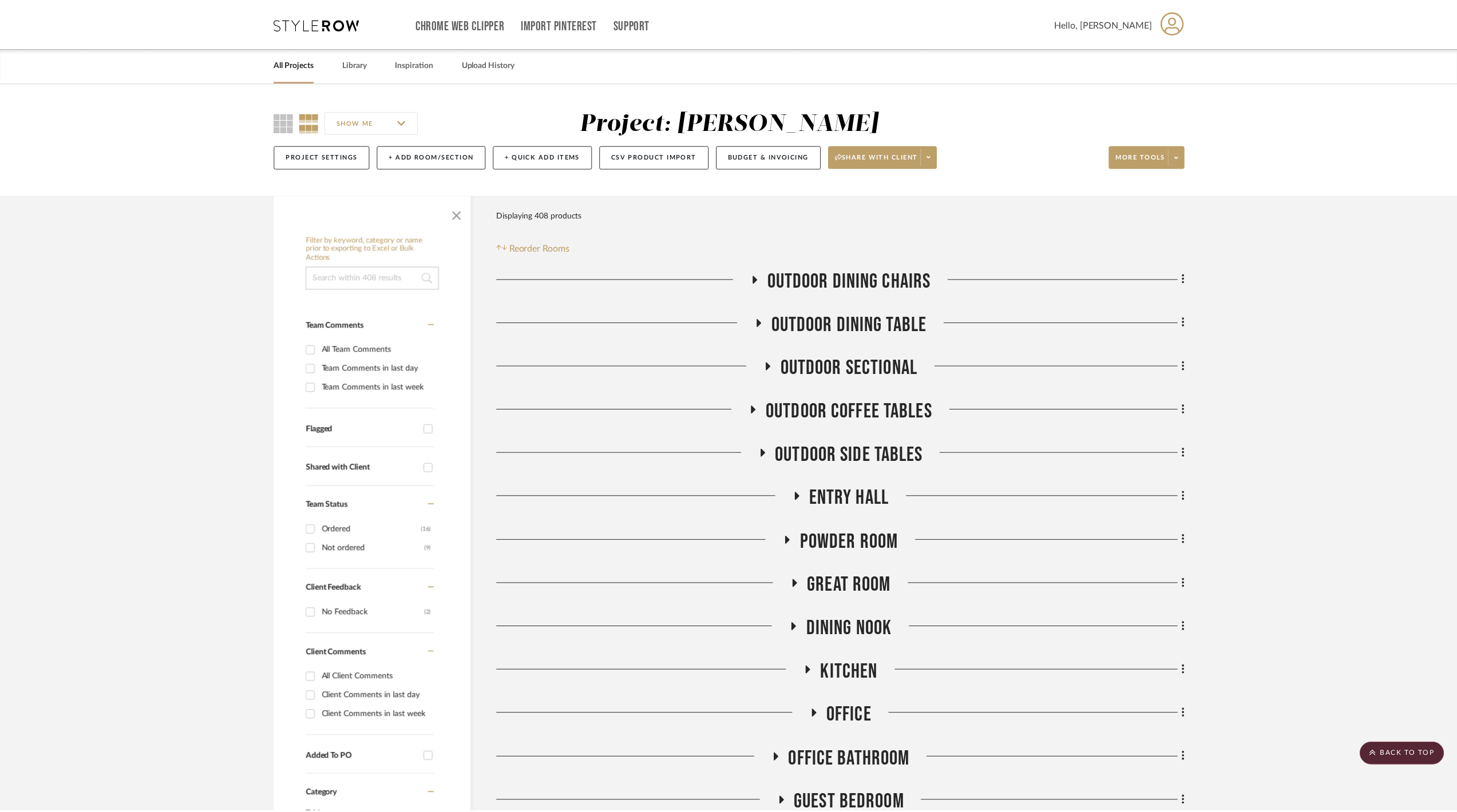
scroll to position [10981, 0]
